Goal: Transaction & Acquisition: Purchase product/service

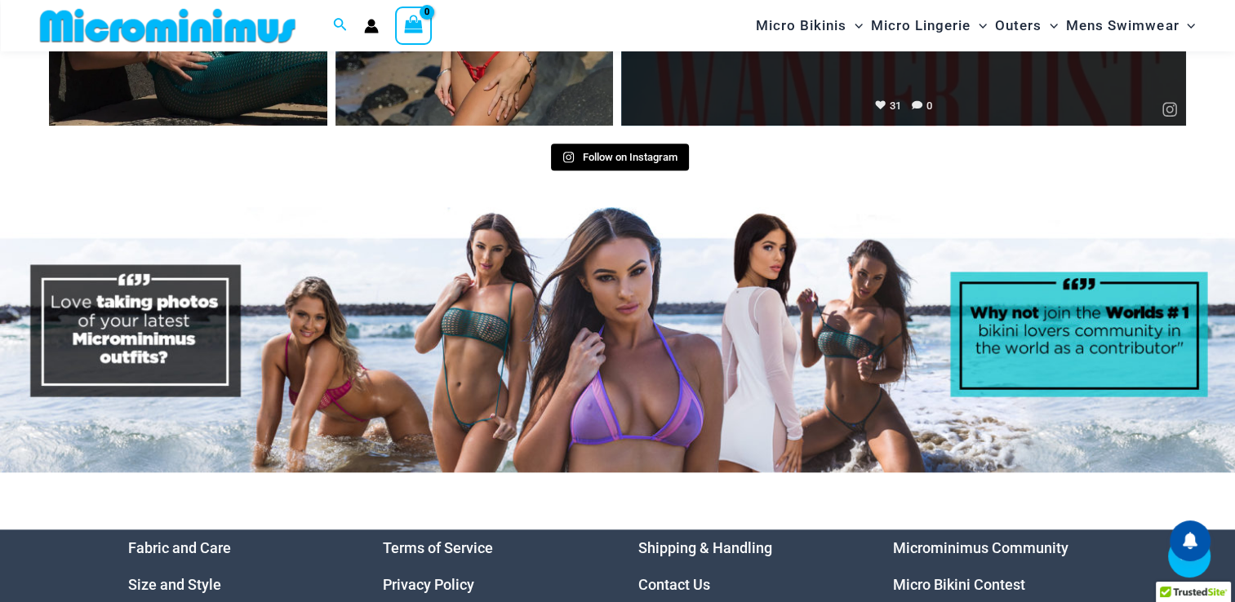
scroll to position [7739, 0]
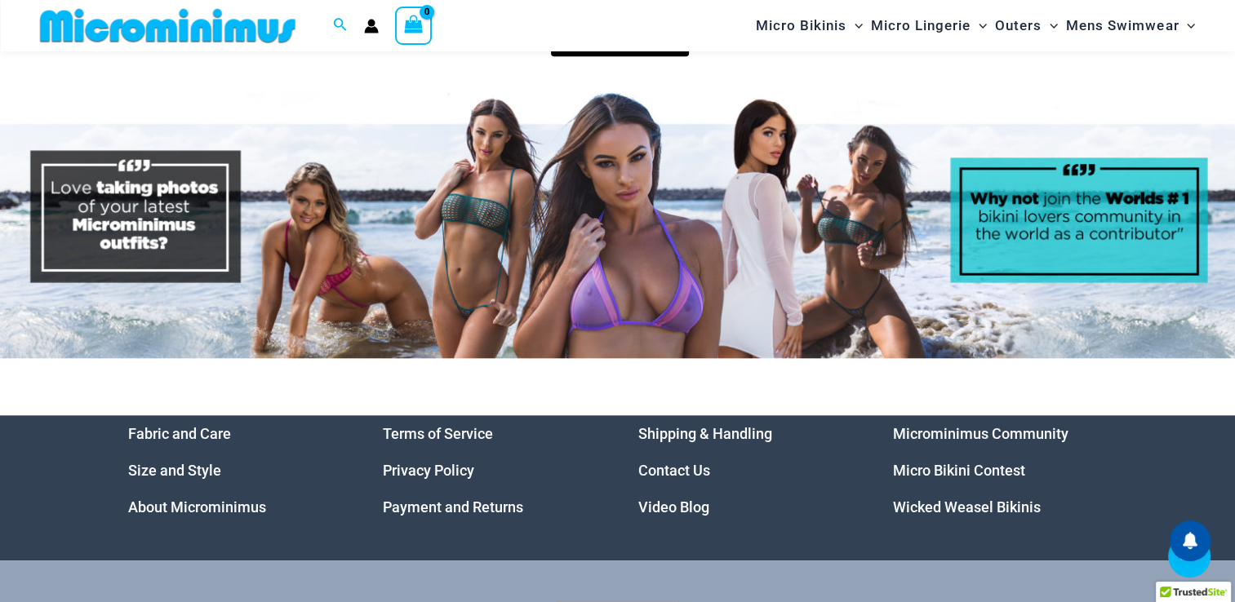
click at [992, 462] on link "Micro Bikini Contest" at bounding box center [959, 470] width 132 height 17
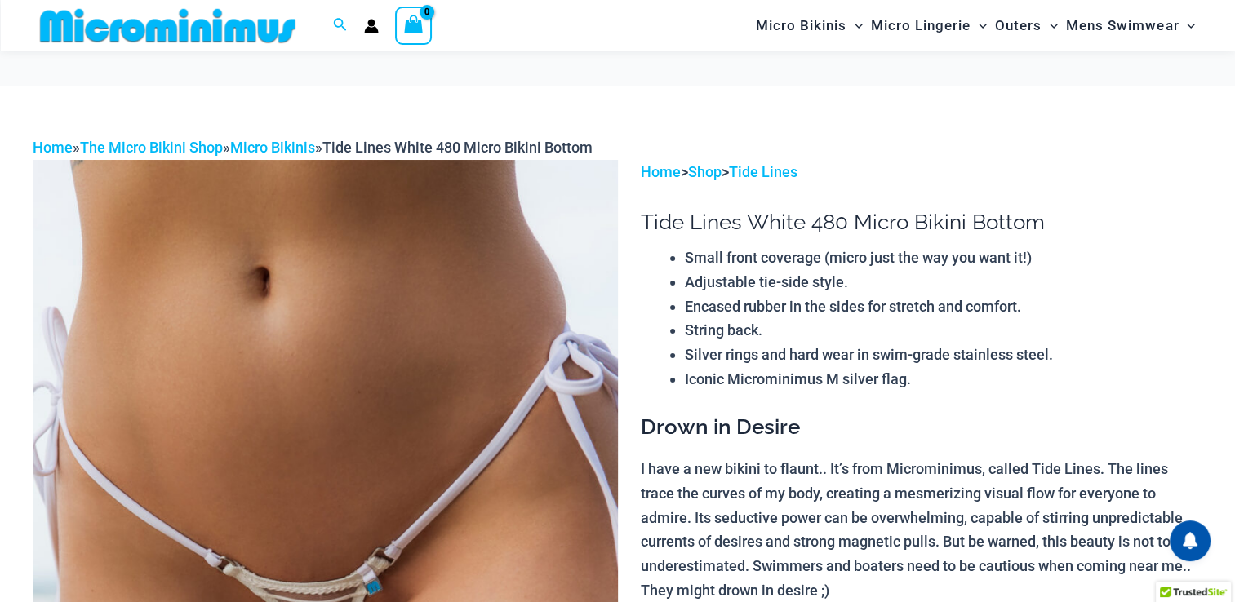
scroll to position [230, 0]
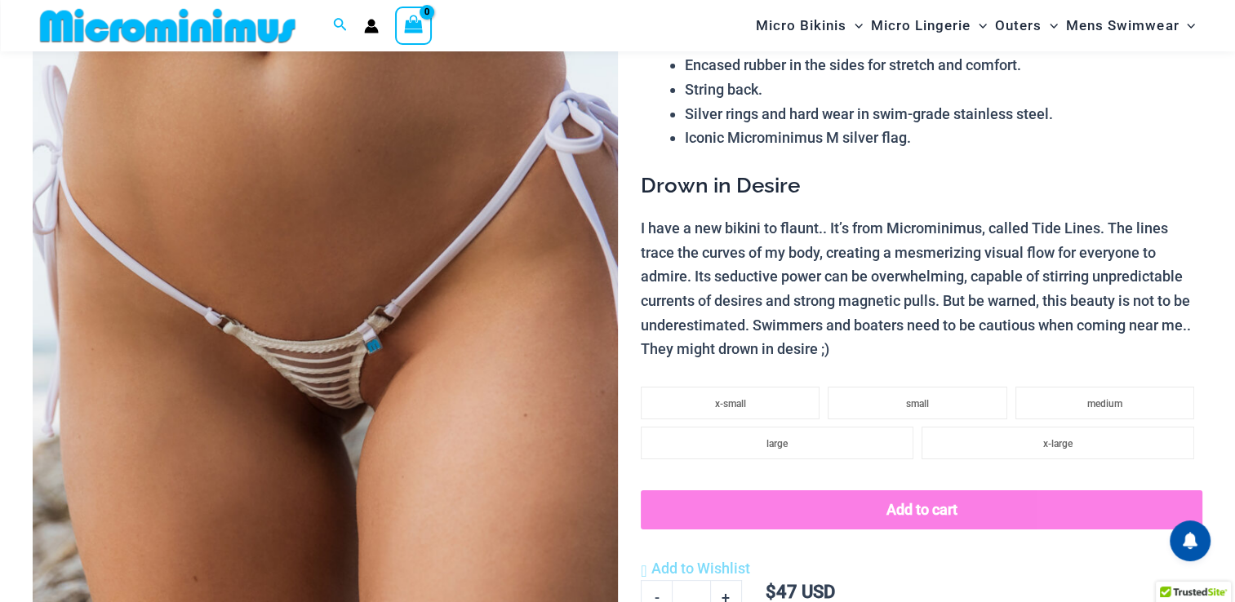
click at [284, 375] on img at bounding box center [325, 356] width 585 height 877
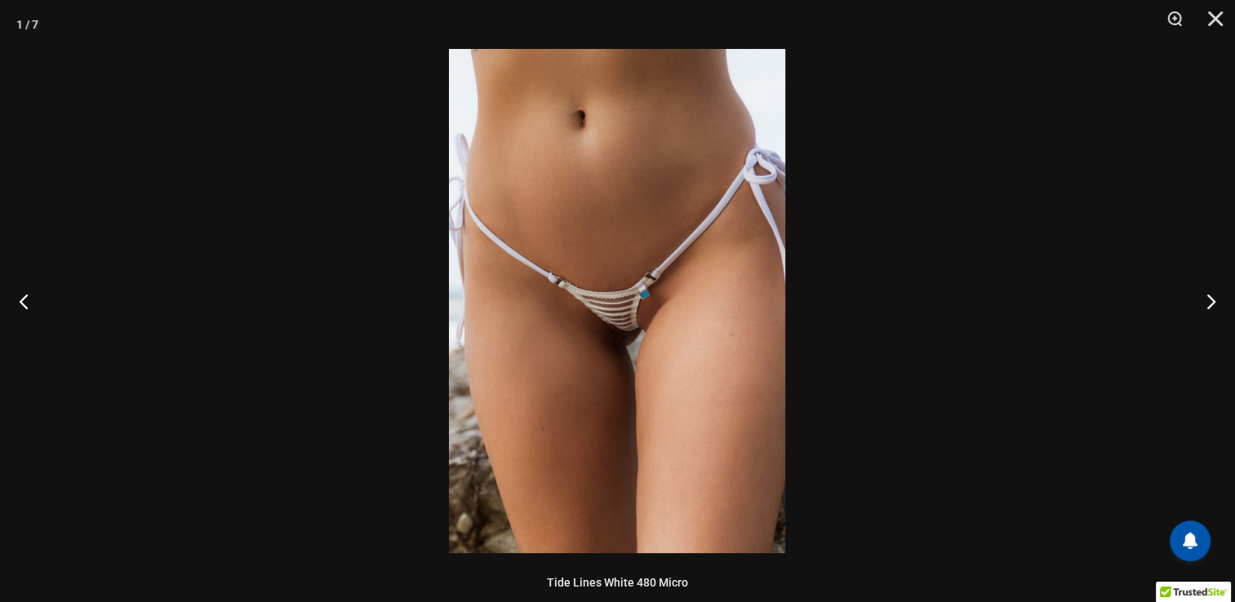
click at [641, 309] on img at bounding box center [617, 301] width 336 height 504
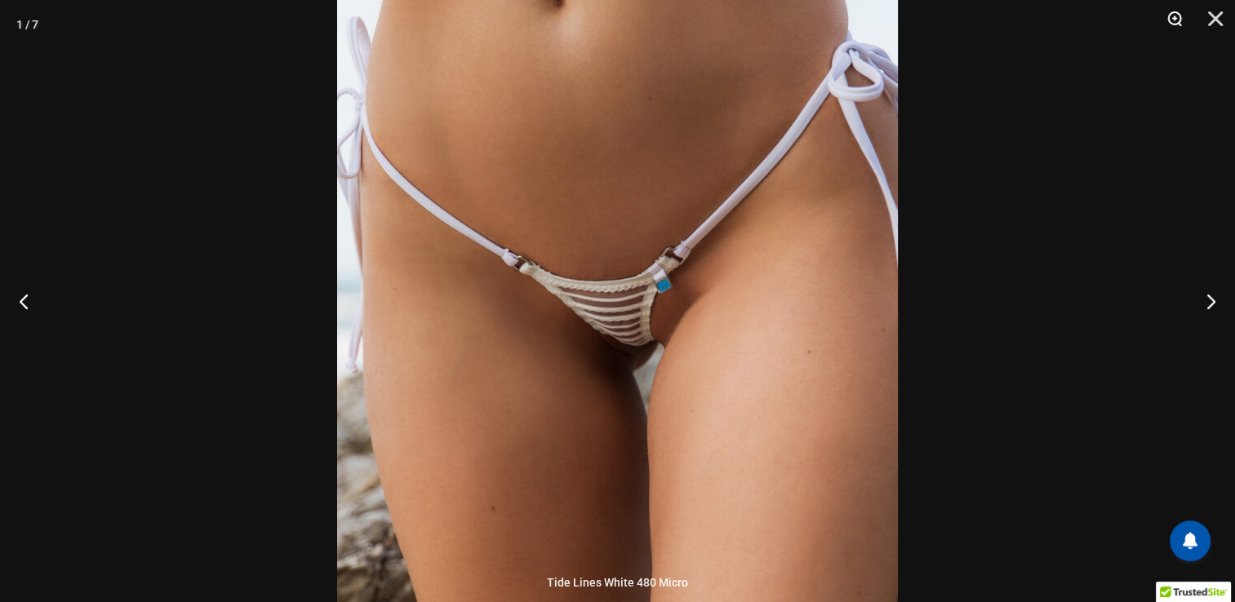
click at [1175, 20] on button "Zoom" at bounding box center [1168, 24] width 41 height 49
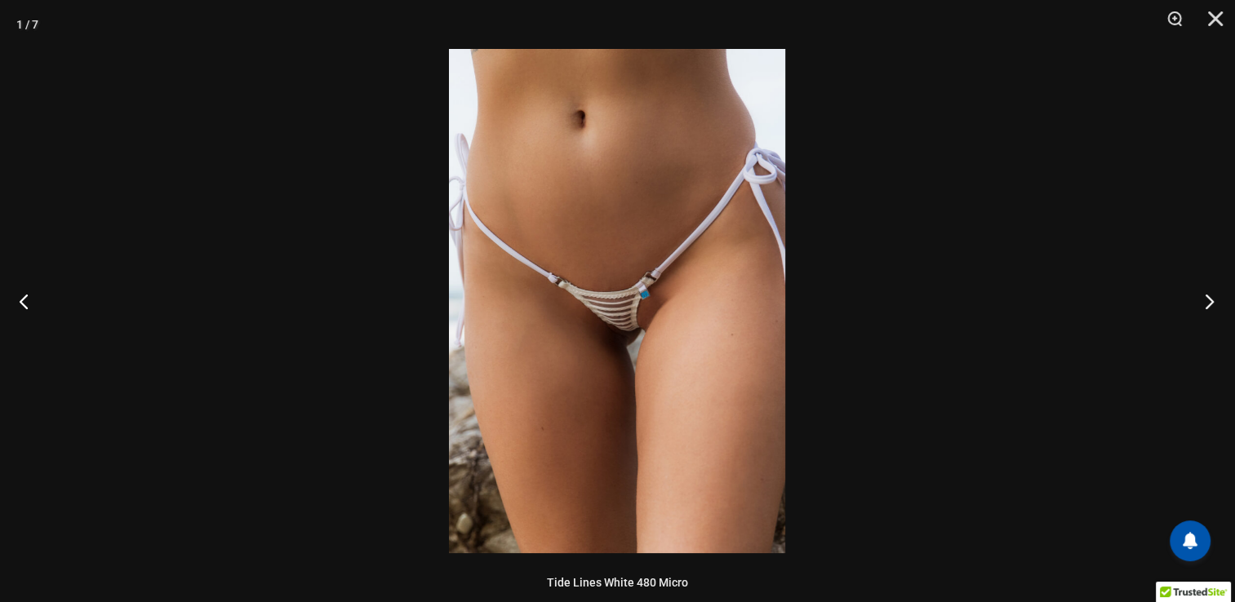
click at [1208, 301] on button "Next" at bounding box center [1204, 301] width 61 height 82
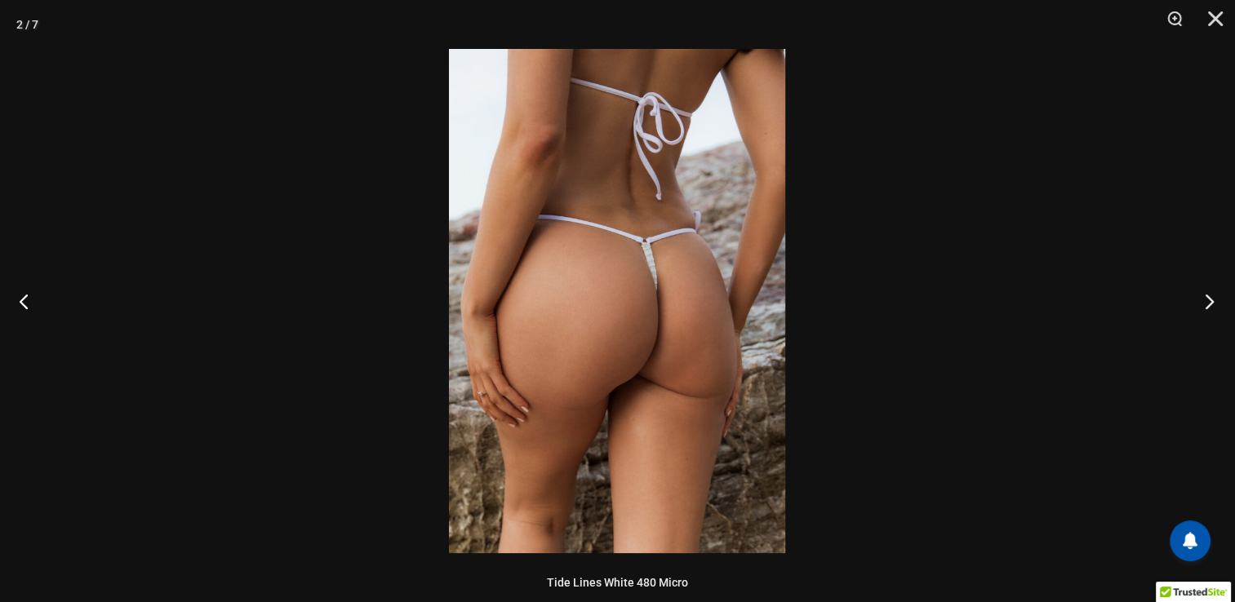
click at [1208, 301] on button "Next" at bounding box center [1204, 301] width 61 height 82
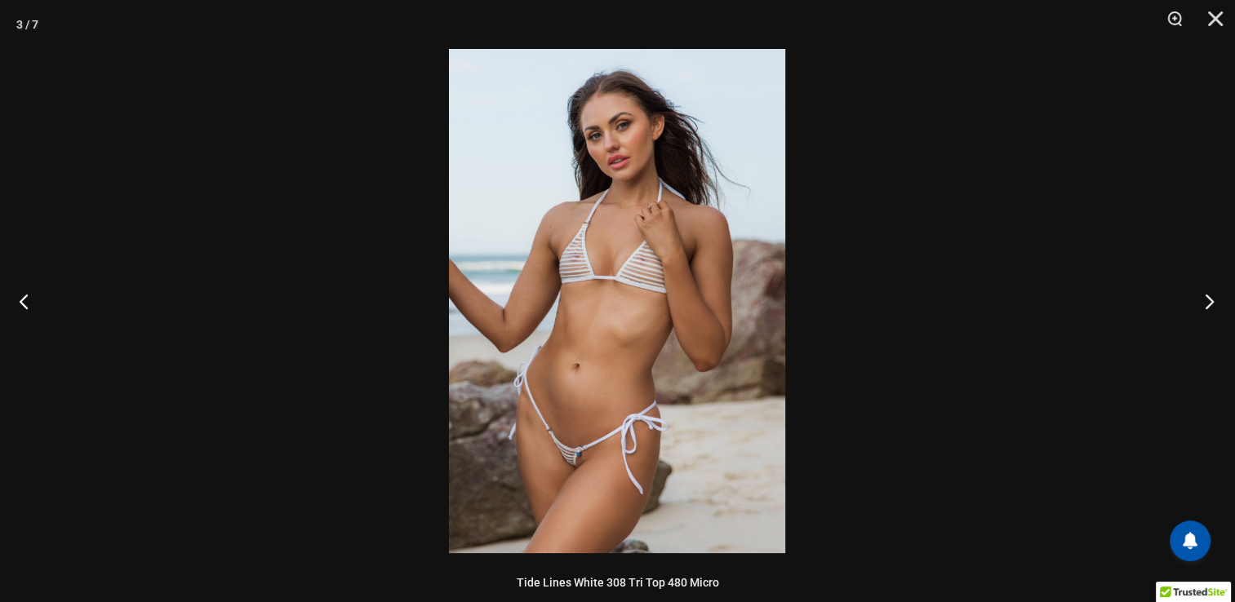
click at [1208, 301] on button "Next" at bounding box center [1204, 301] width 61 height 82
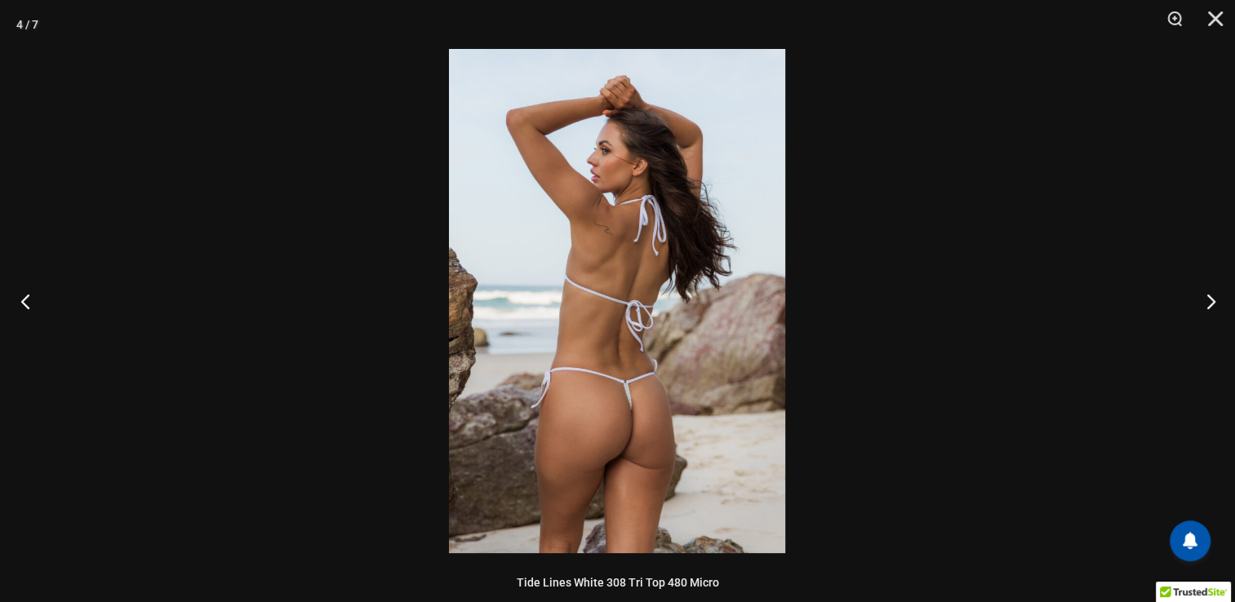
click at [20, 306] on button "Previous" at bounding box center [30, 301] width 61 height 82
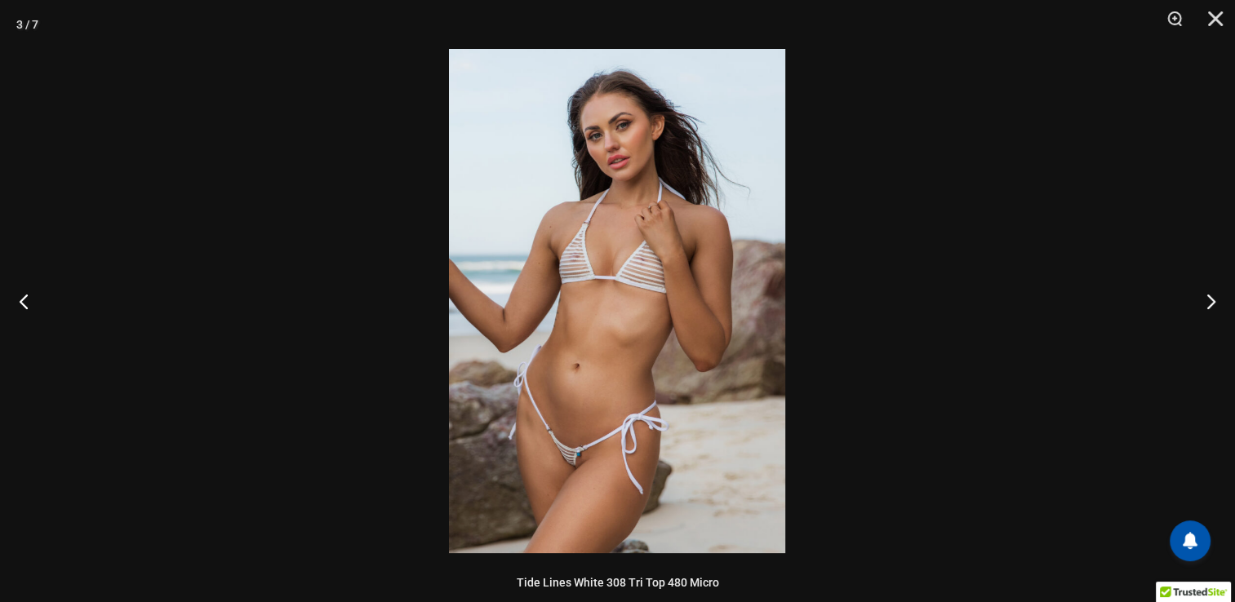
click at [673, 380] on img at bounding box center [617, 301] width 336 height 504
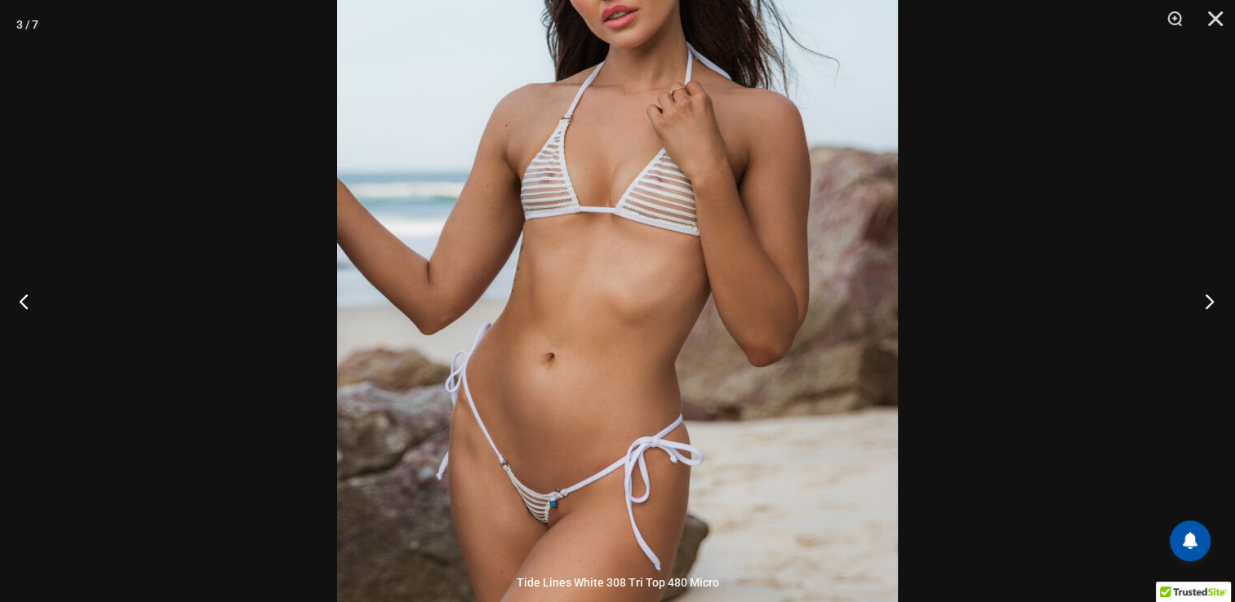
click at [1211, 304] on button "Next" at bounding box center [1204, 301] width 61 height 82
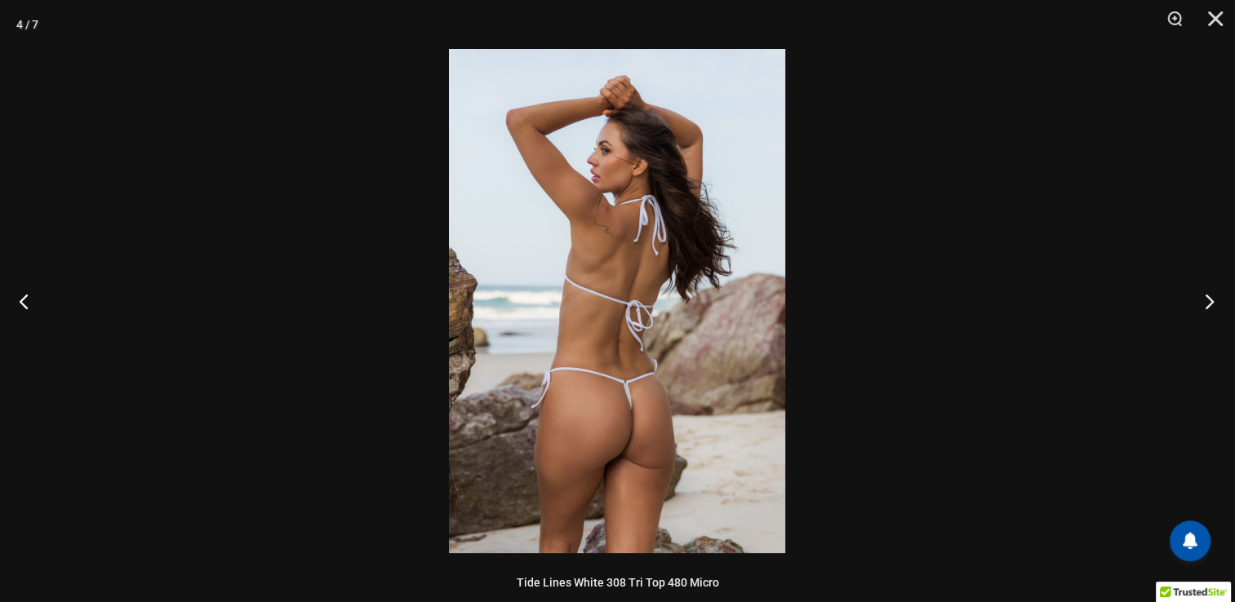
click at [1211, 304] on button "Next" at bounding box center [1204, 301] width 61 height 82
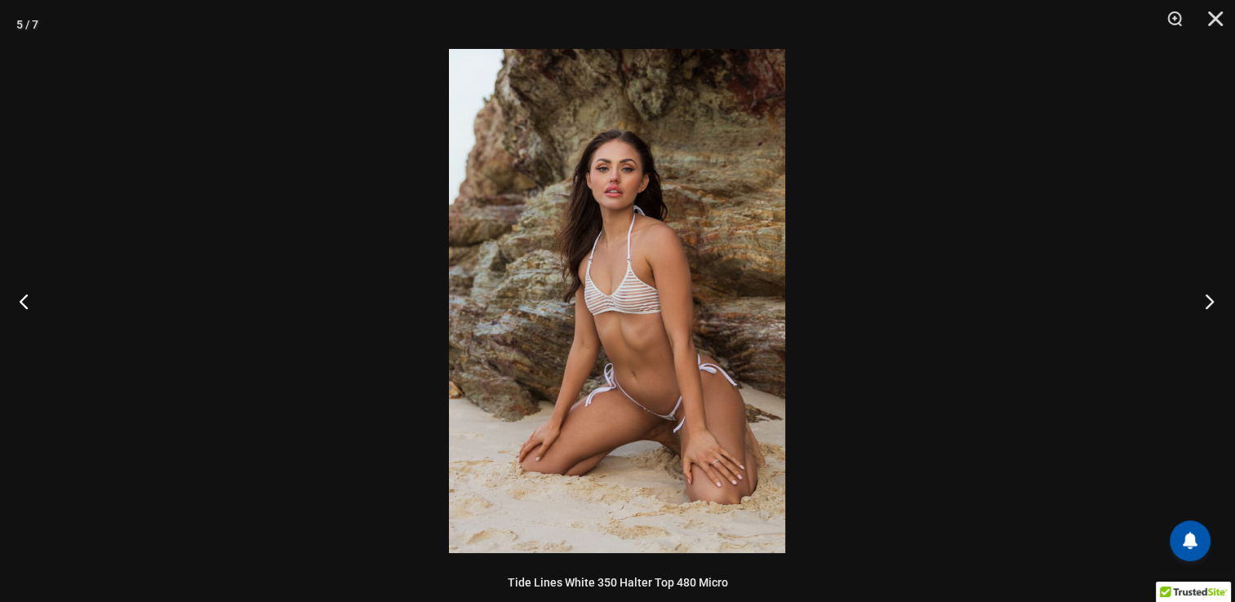
click at [1211, 304] on button "Next" at bounding box center [1204, 301] width 61 height 82
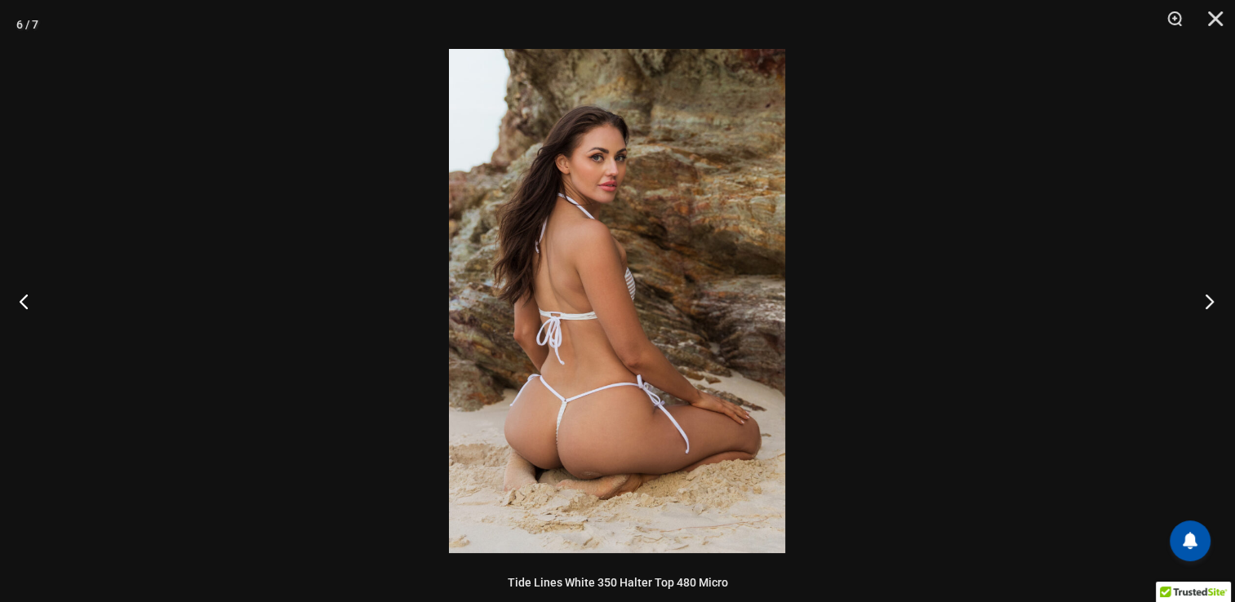
click at [1211, 304] on button "Next" at bounding box center [1204, 301] width 61 height 82
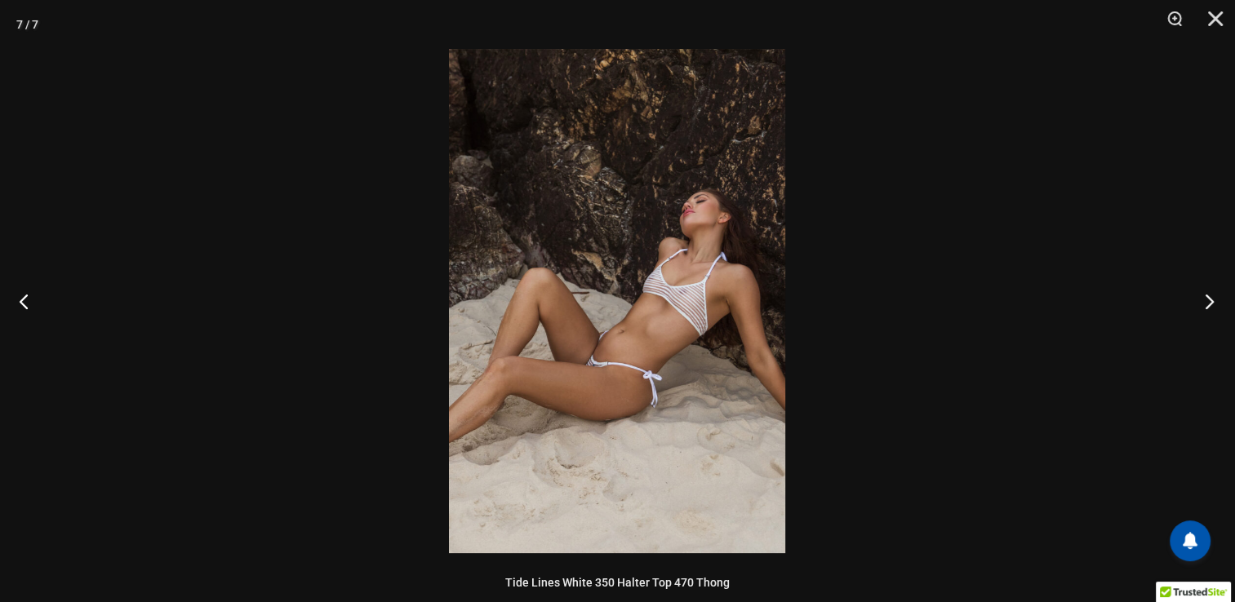
click at [1211, 304] on button "Next" at bounding box center [1204, 301] width 61 height 82
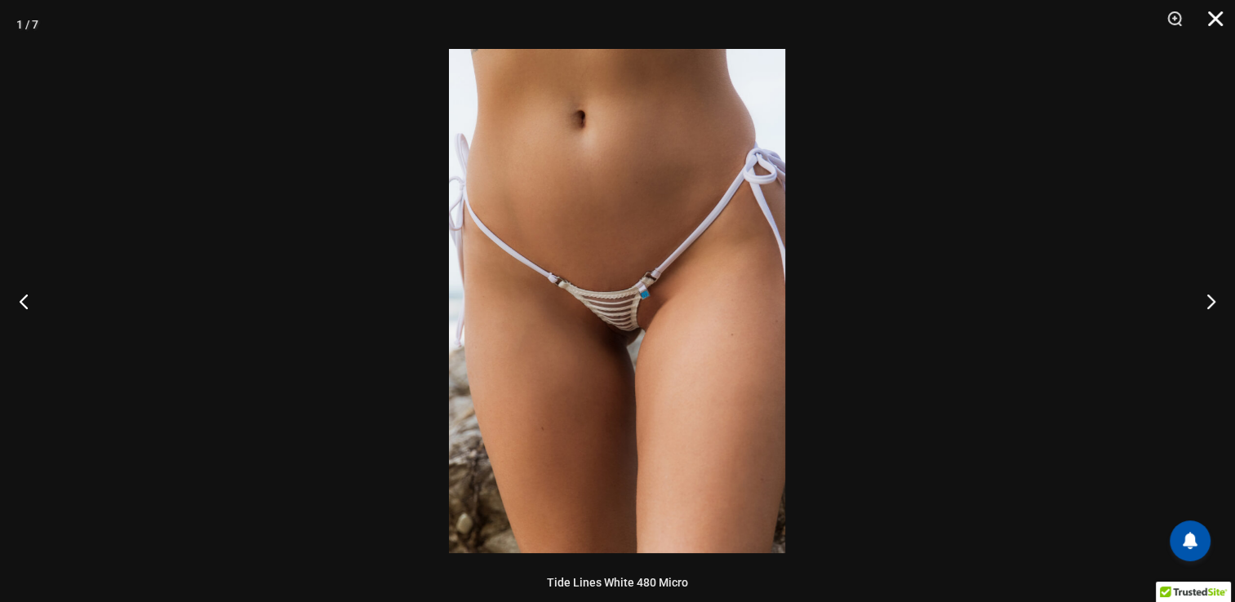
click at [1210, 20] on button "Close" at bounding box center [1209, 24] width 41 height 49
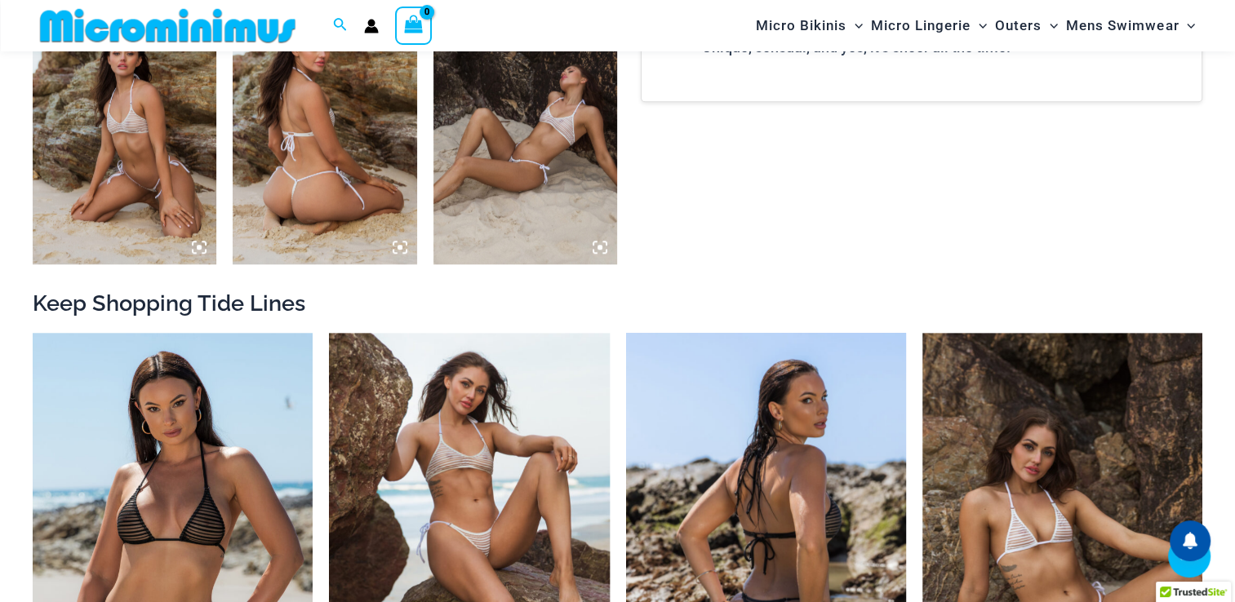
scroll to position [1454, 0]
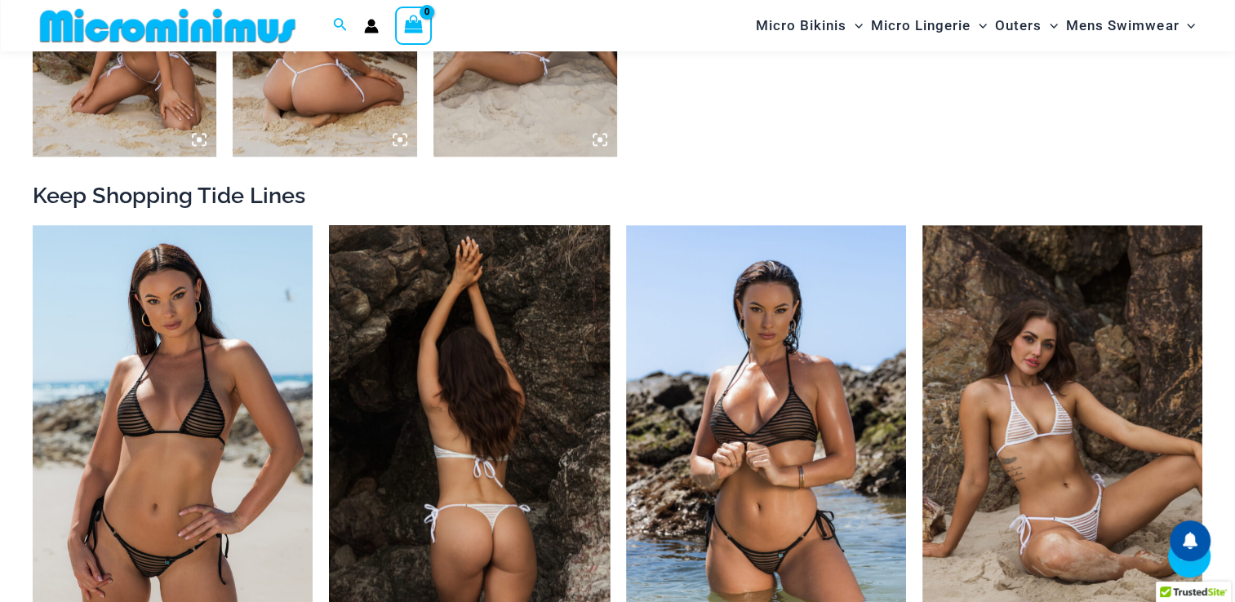
click at [499, 395] on img at bounding box center [469, 435] width 280 height 420
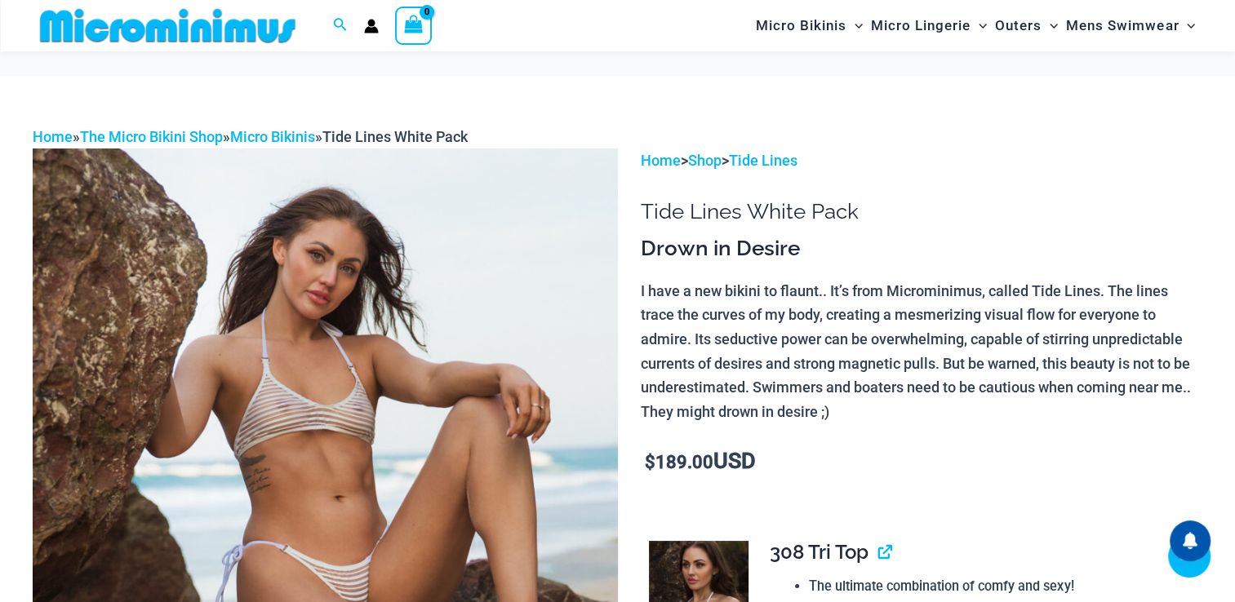
click at [348, 224] on img at bounding box center [325, 587] width 585 height 877
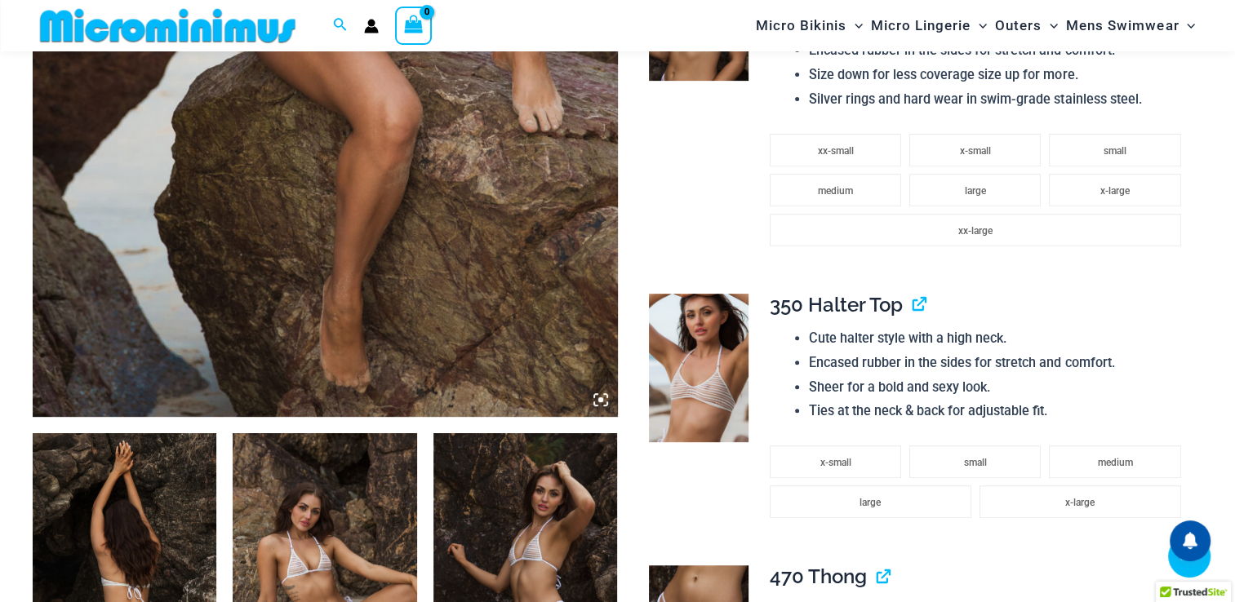
scroll to position [398, 0]
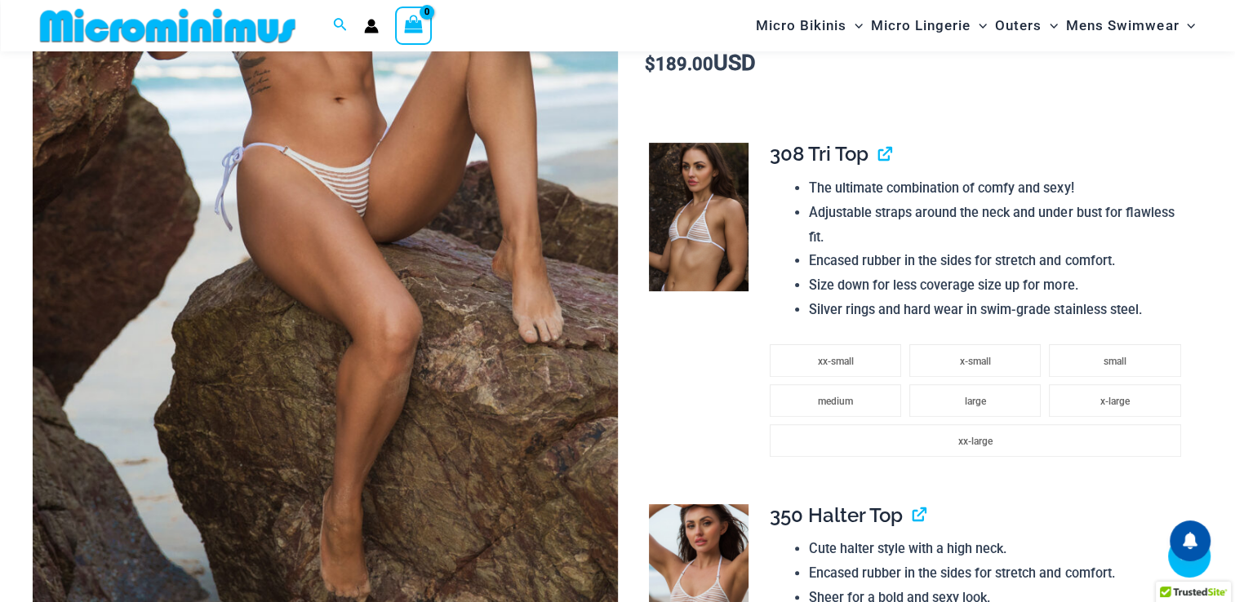
click at [318, 299] on img at bounding box center [325, 188] width 585 height 877
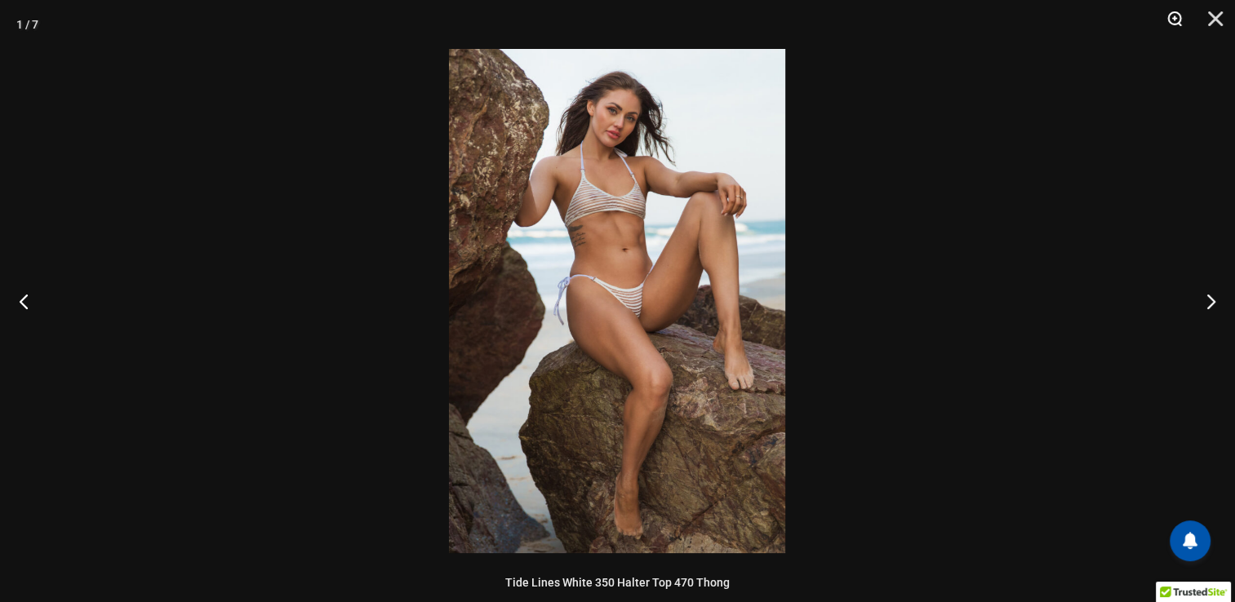
click at [1166, 20] on button "Zoom" at bounding box center [1168, 24] width 41 height 49
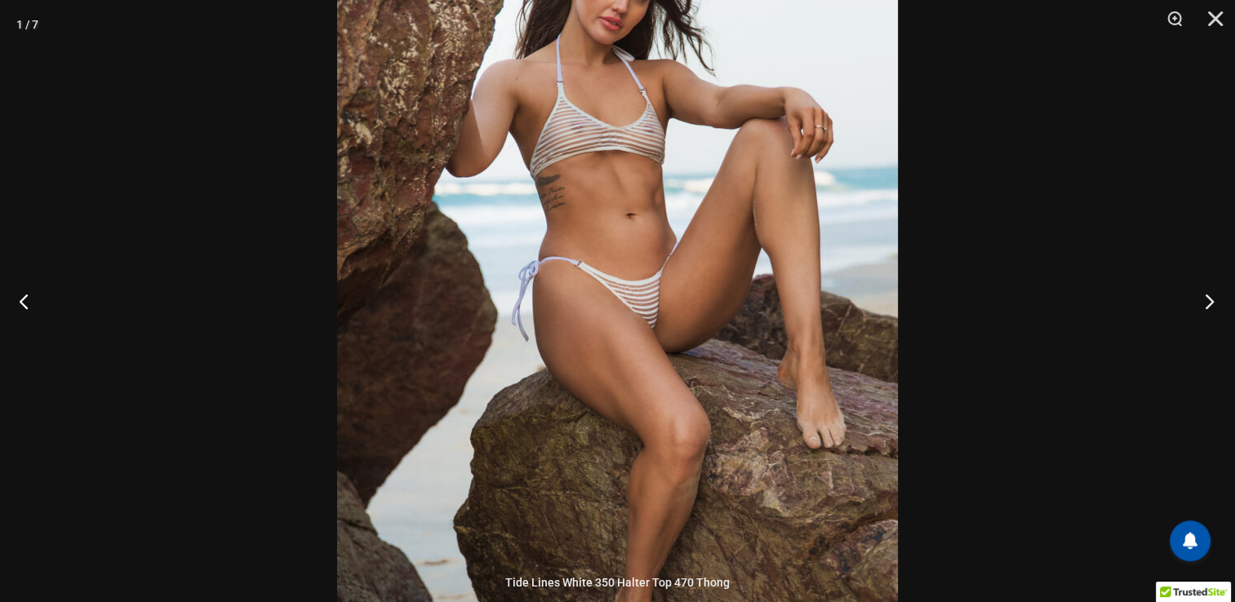
click at [1217, 307] on button "Next" at bounding box center [1204, 301] width 61 height 82
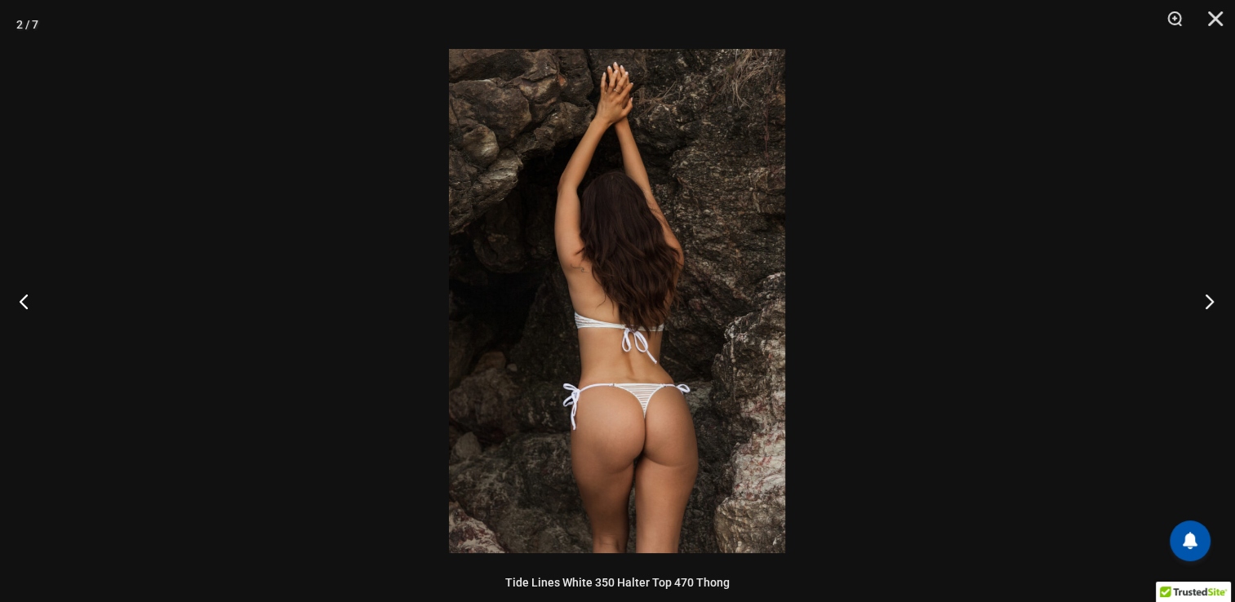
click at [1203, 302] on button "Next" at bounding box center [1204, 301] width 61 height 82
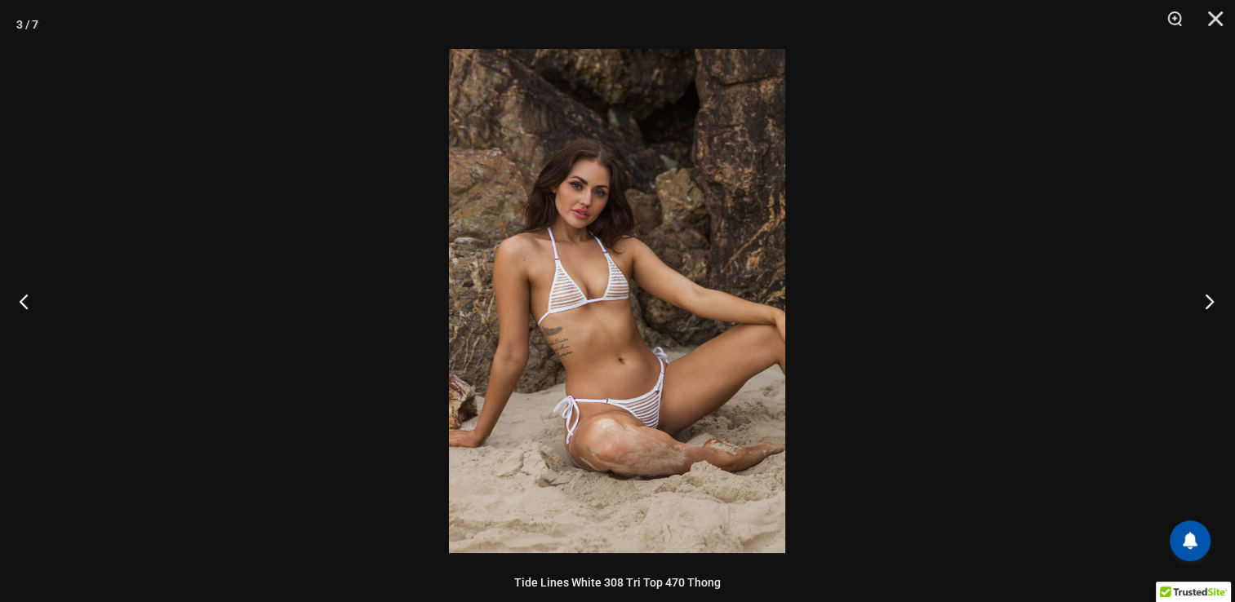
click at [1203, 302] on button "Next" at bounding box center [1204, 301] width 61 height 82
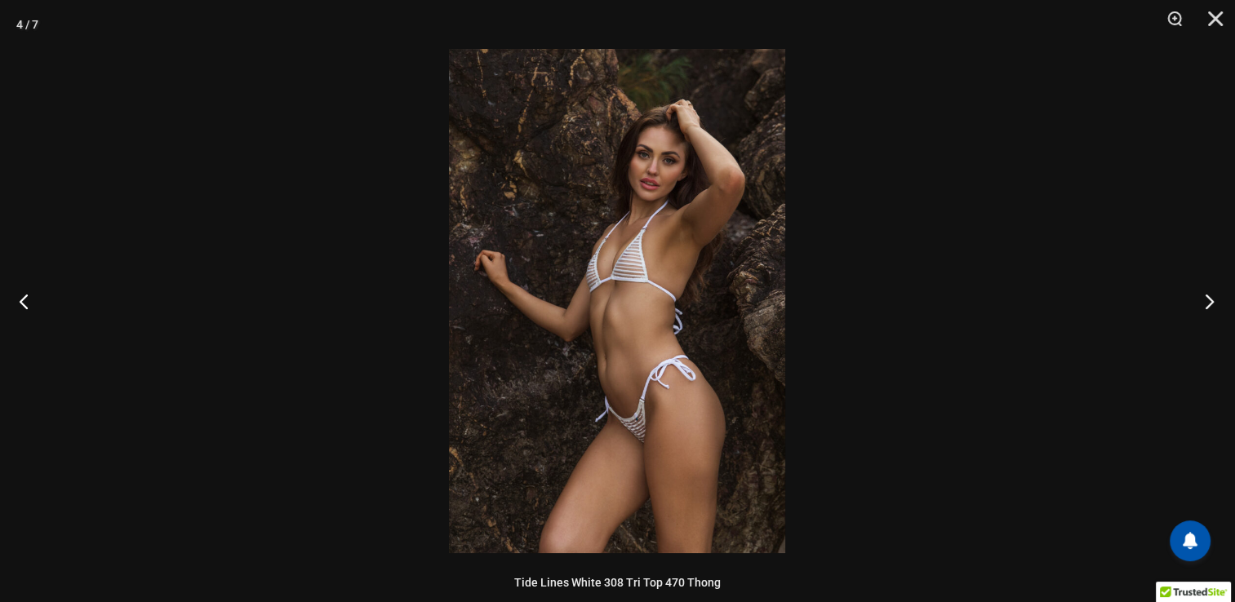
click at [1203, 302] on button "Next" at bounding box center [1204, 301] width 61 height 82
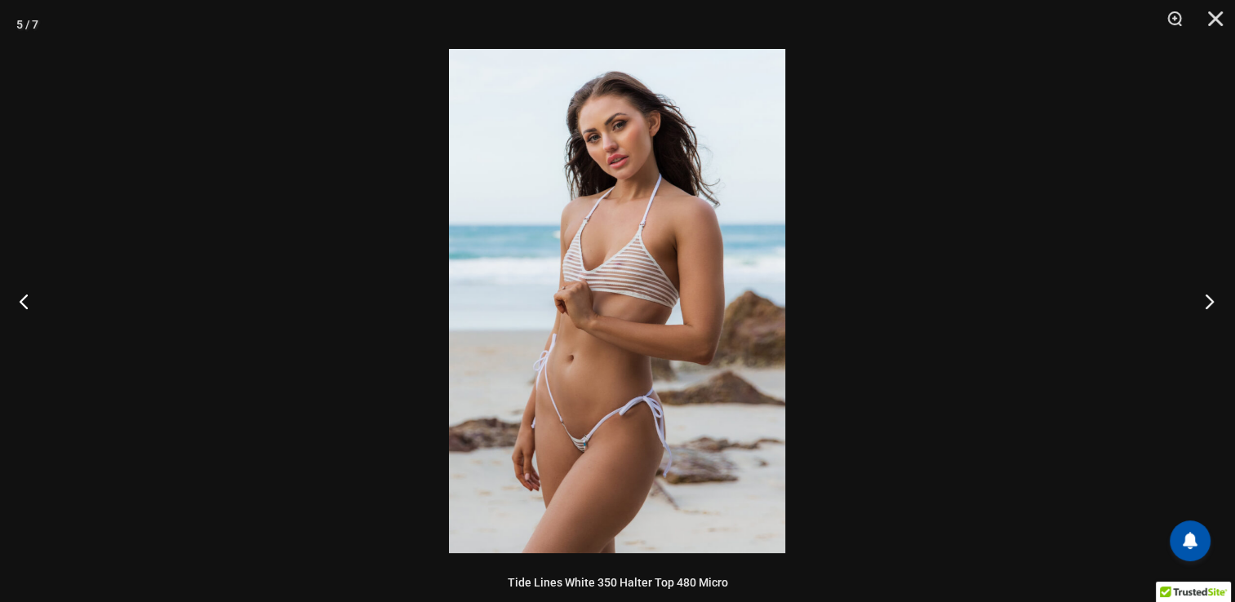
click at [1203, 302] on button "Next" at bounding box center [1204, 301] width 61 height 82
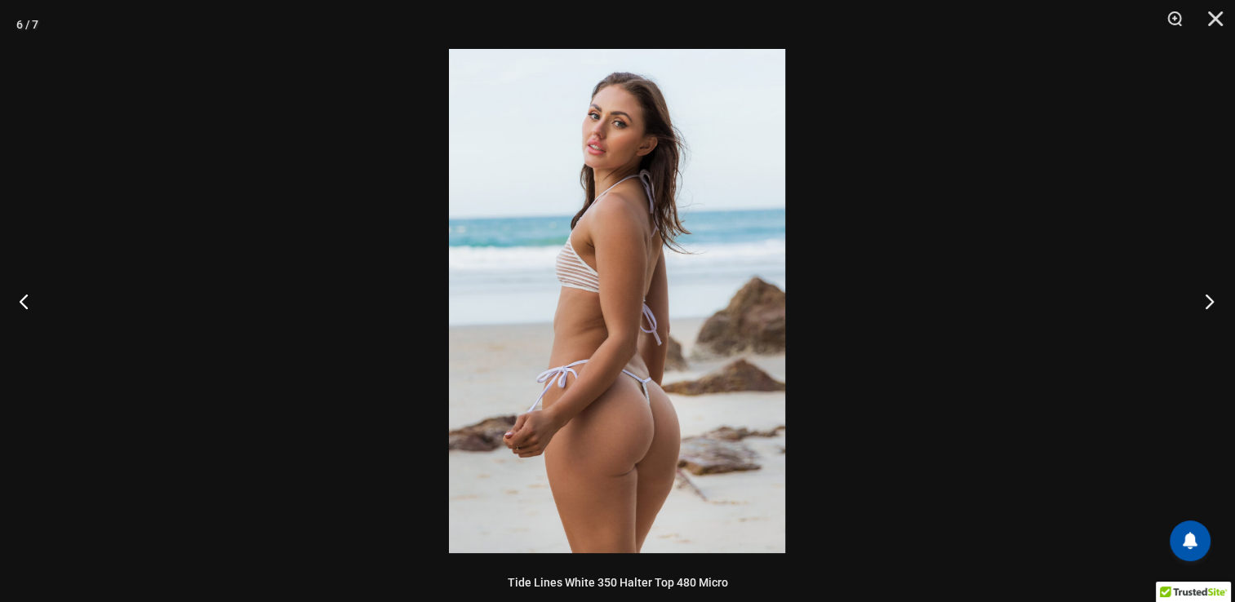
click at [1203, 302] on button "Next" at bounding box center [1204, 301] width 61 height 82
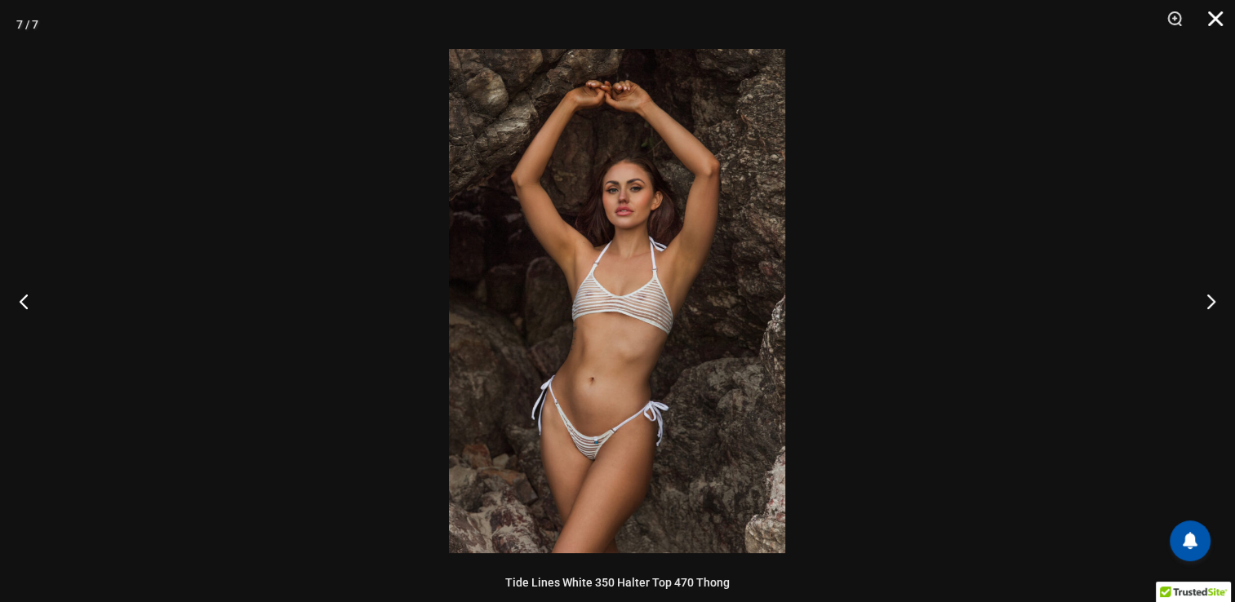
click at [1211, 23] on button "Close" at bounding box center [1209, 24] width 41 height 49
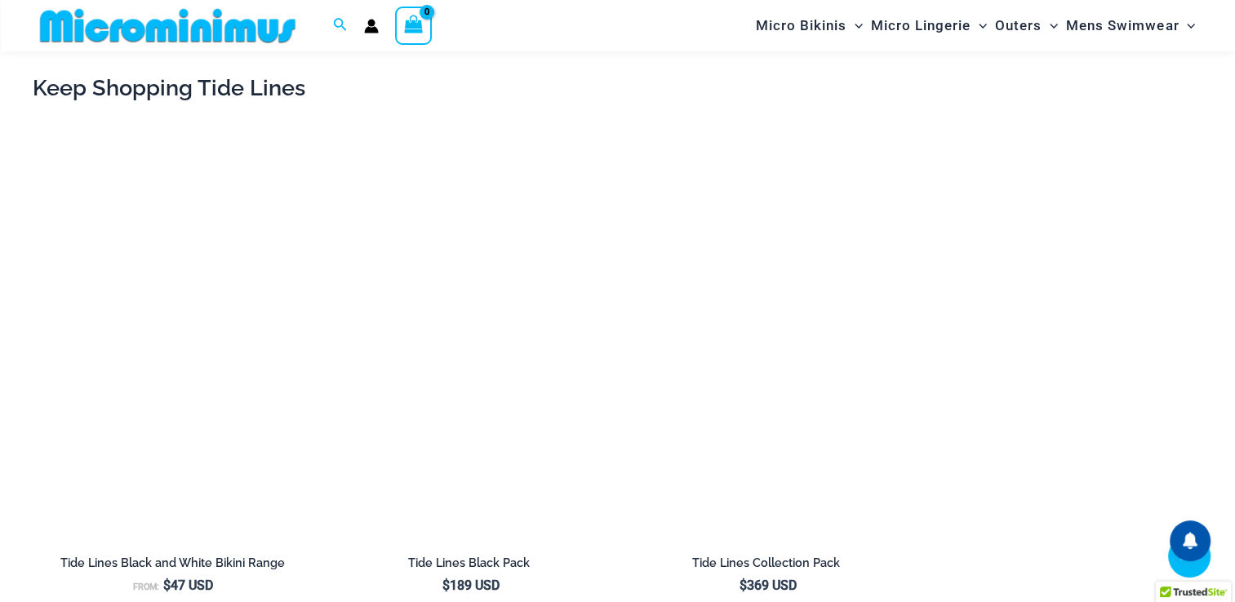
scroll to position [2765, 0]
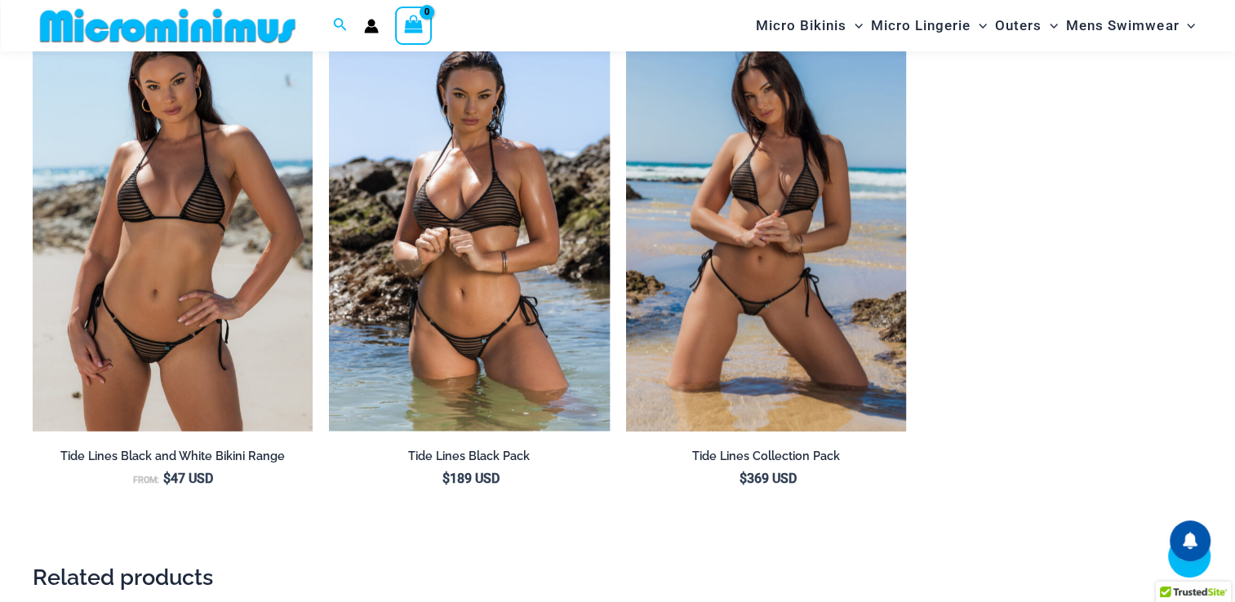
click at [764, 267] on img at bounding box center [766, 221] width 280 height 420
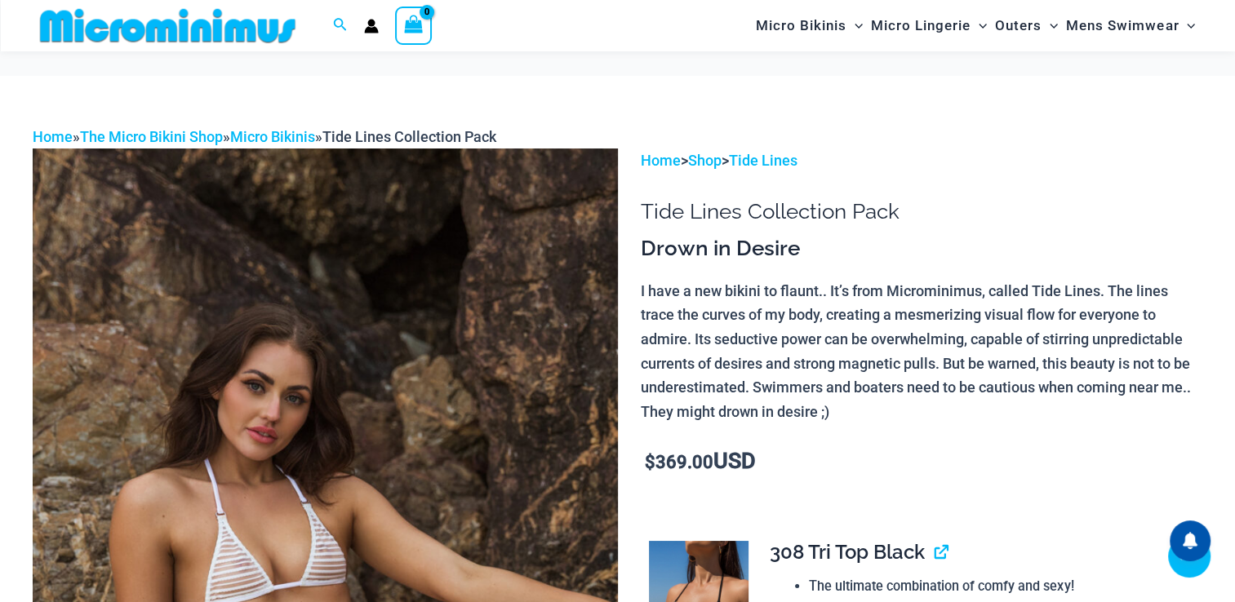
click at [226, 221] on img at bounding box center [325, 587] width 585 height 877
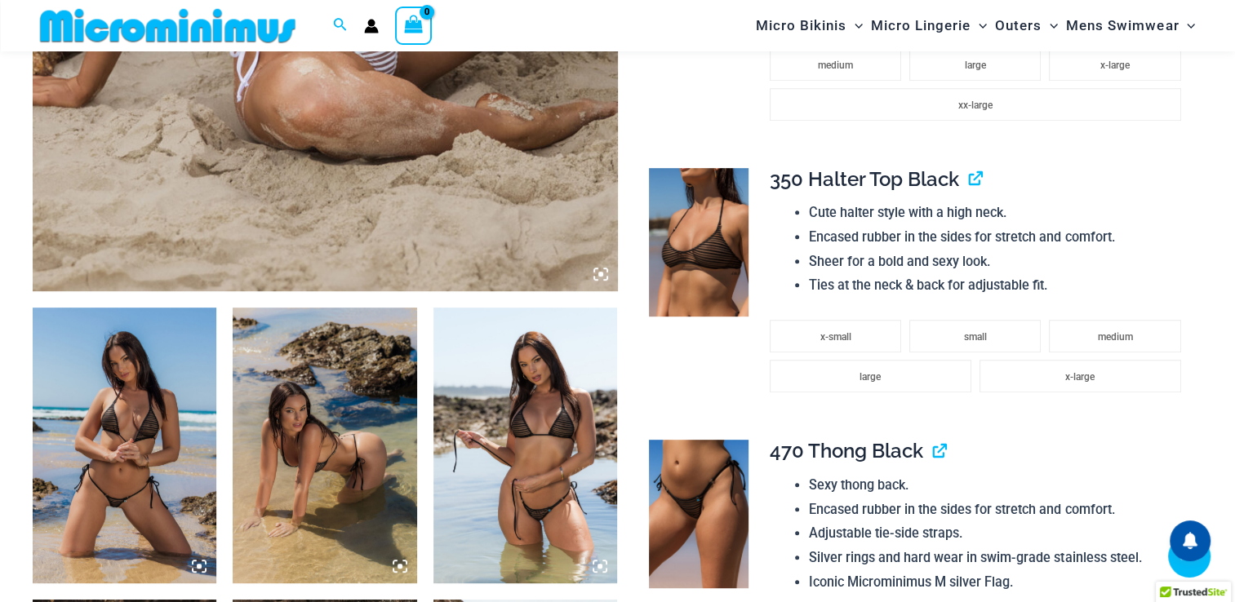
click at [163, 466] on img at bounding box center [125, 446] width 184 height 276
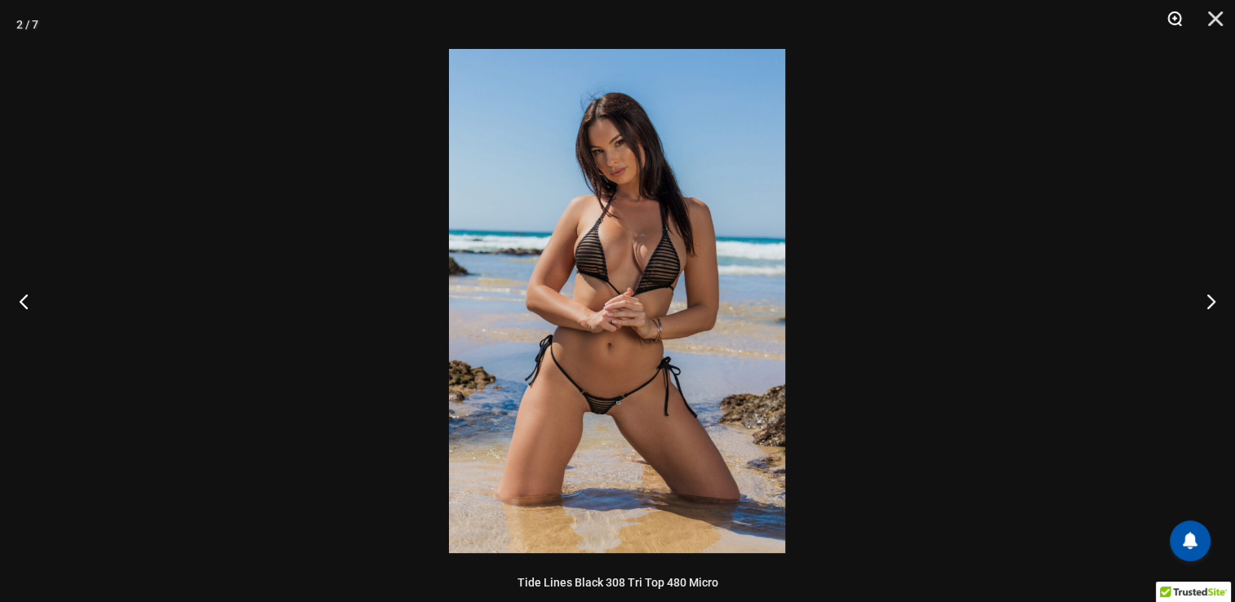
click at [1169, 22] on button "Zoom" at bounding box center [1168, 24] width 41 height 49
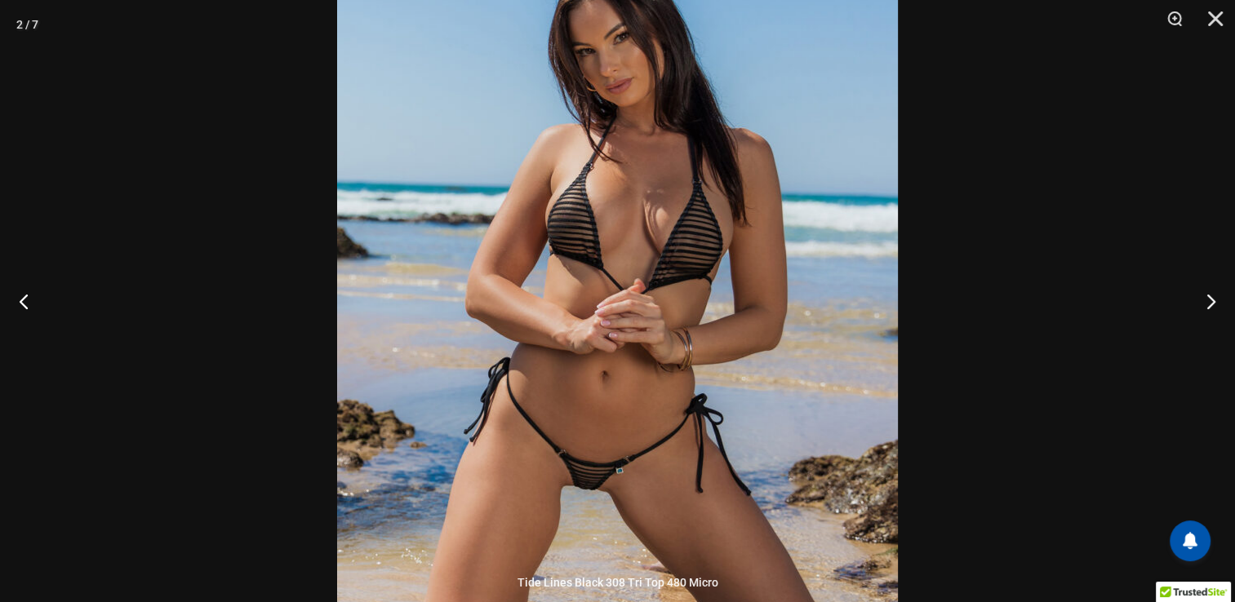
click at [632, 234] on img at bounding box center [617, 301] width 561 height 841
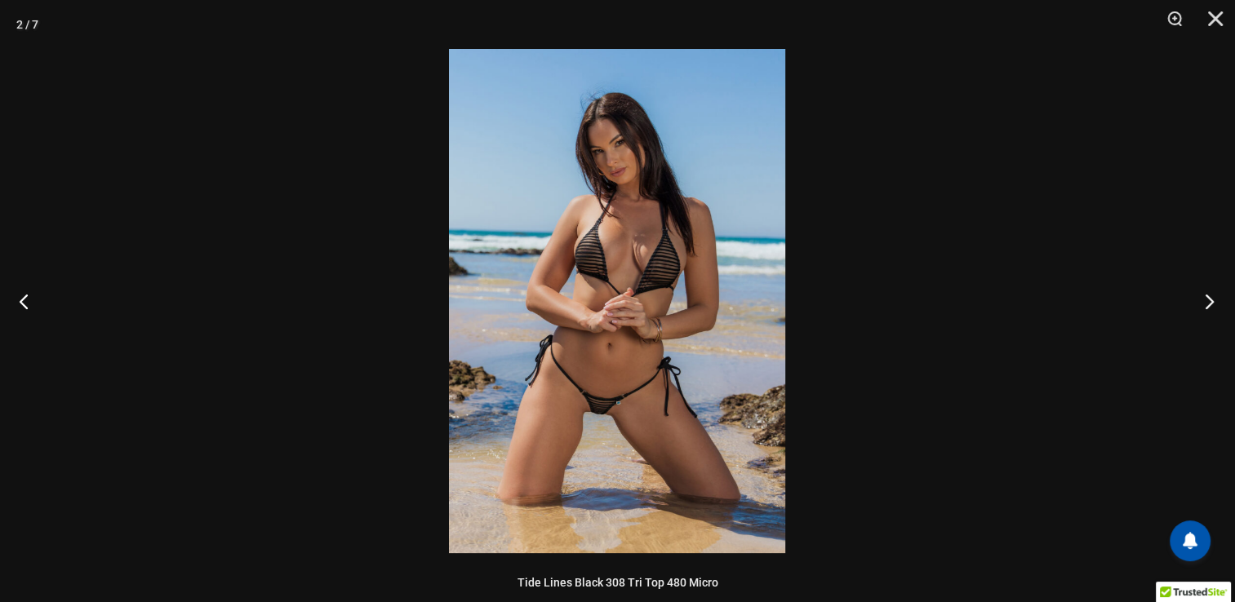
click at [1189, 296] on button "Next" at bounding box center [1204, 301] width 61 height 82
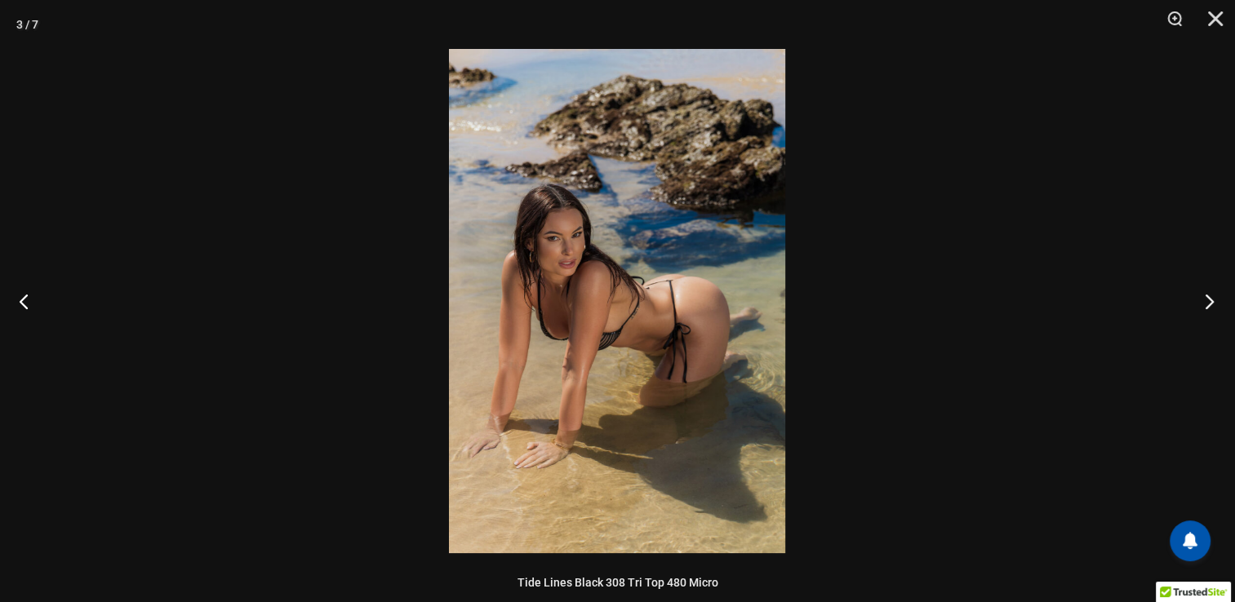
click at [1189, 296] on button "Next" at bounding box center [1204, 301] width 61 height 82
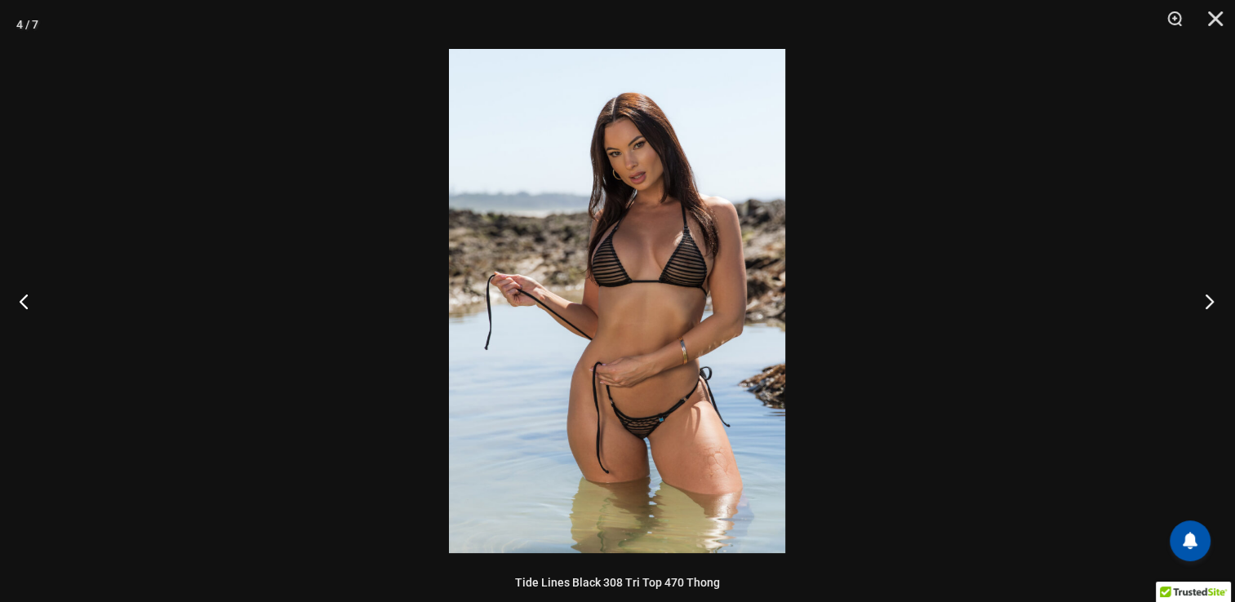
click at [1189, 296] on button "Next" at bounding box center [1204, 301] width 61 height 82
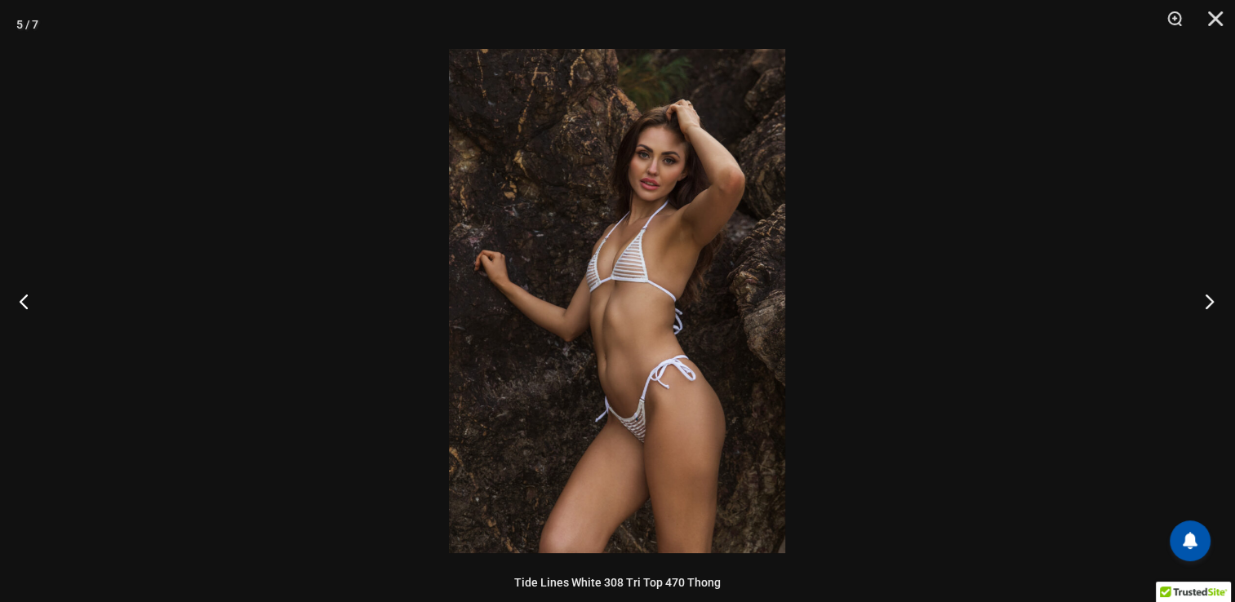
click at [1189, 296] on button "Next" at bounding box center [1204, 301] width 61 height 82
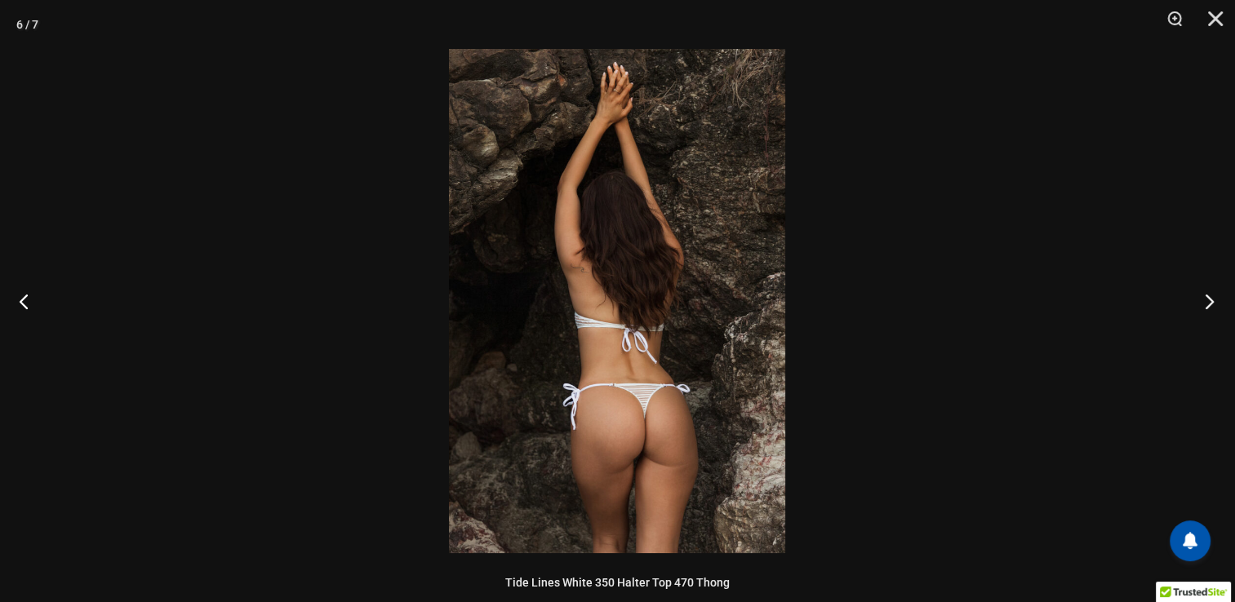
click at [1189, 296] on button "Next" at bounding box center [1204, 301] width 61 height 82
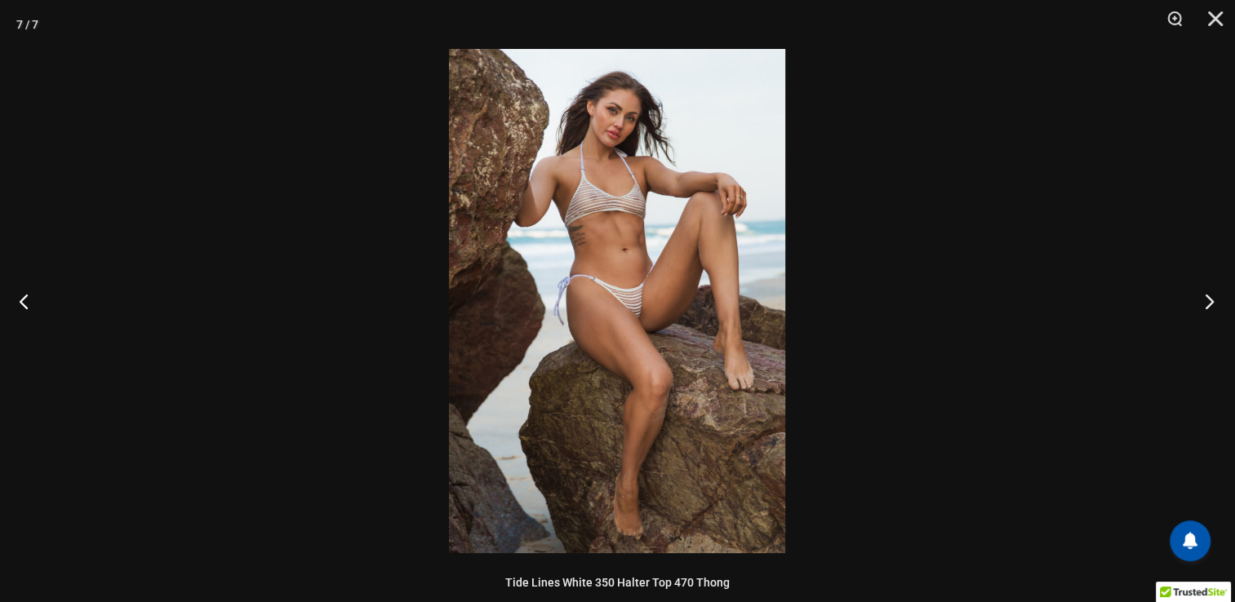
click at [1189, 296] on button "Next" at bounding box center [1204, 301] width 61 height 82
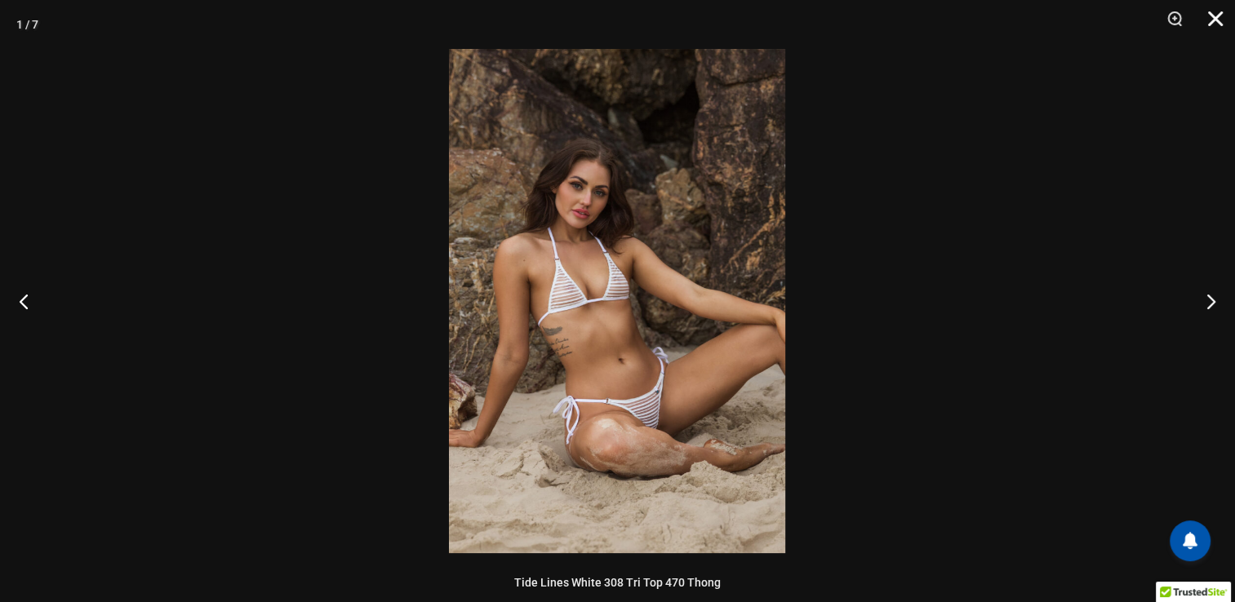
click at [1220, 27] on button "Close" at bounding box center [1209, 24] width 41 height 49
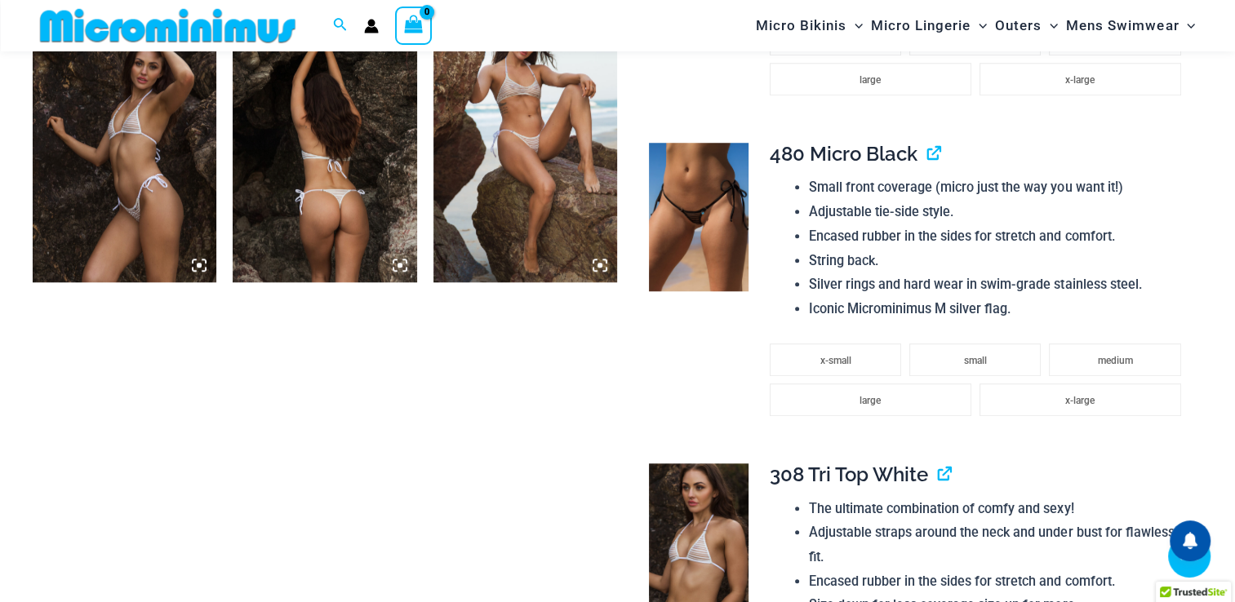
scroll to position [1143, 0]
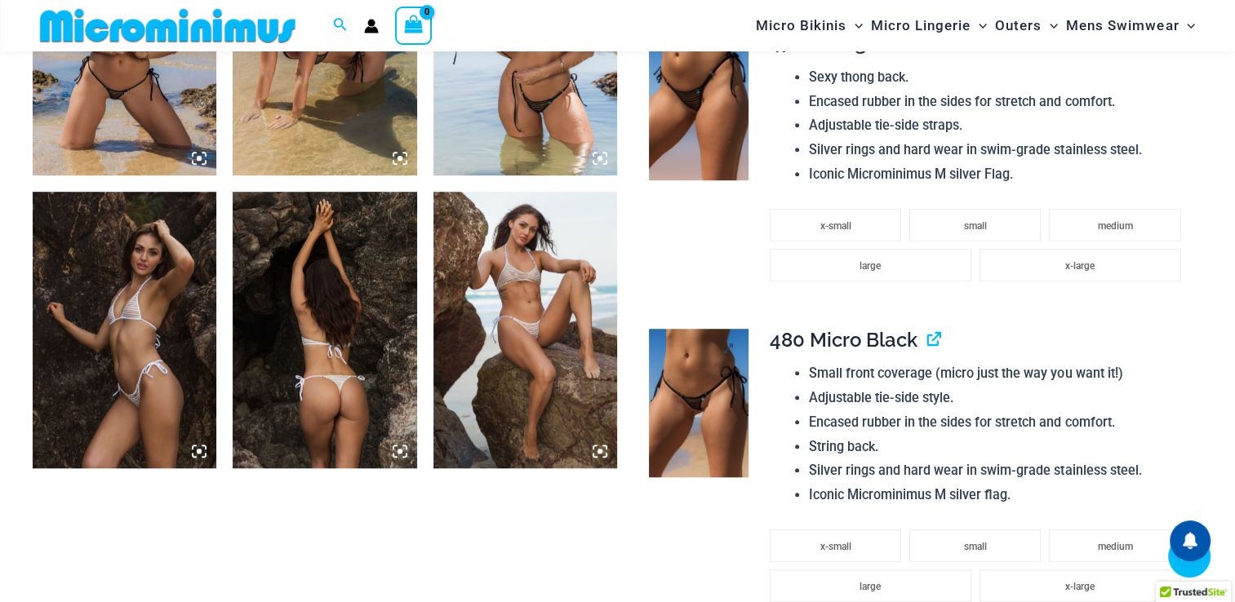
click at [694, 371] on img at bounding box center [698, 403] width 99 height 149
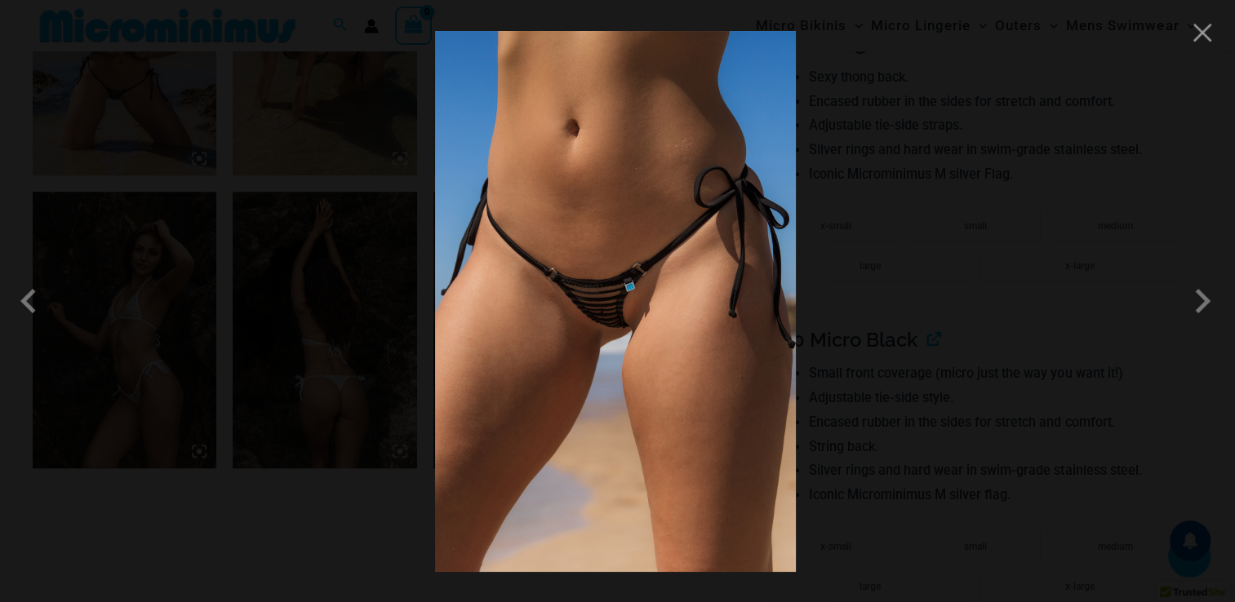
click at [626, 328] on img at bounding box center [615, 301] width 361 height 541
click at [1194, 34] on button "Close" at bounding box center [1202, 32] width 24 height 24
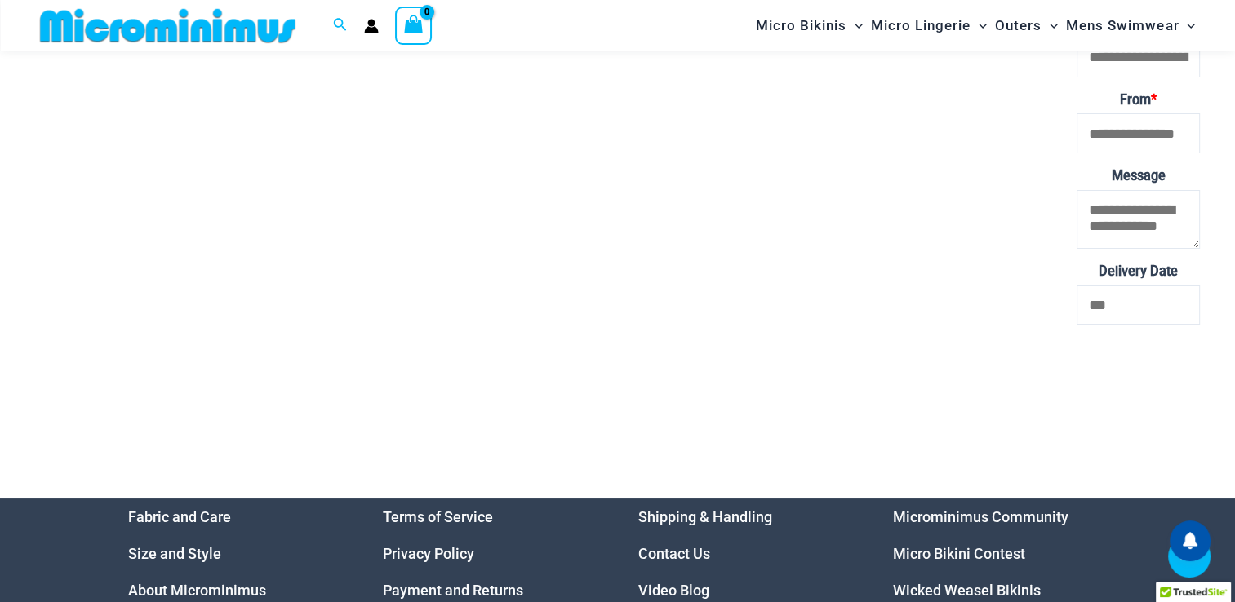
scroll to position [6203, 0]
